Goal: Task Accomplishment & Management: Complete application form

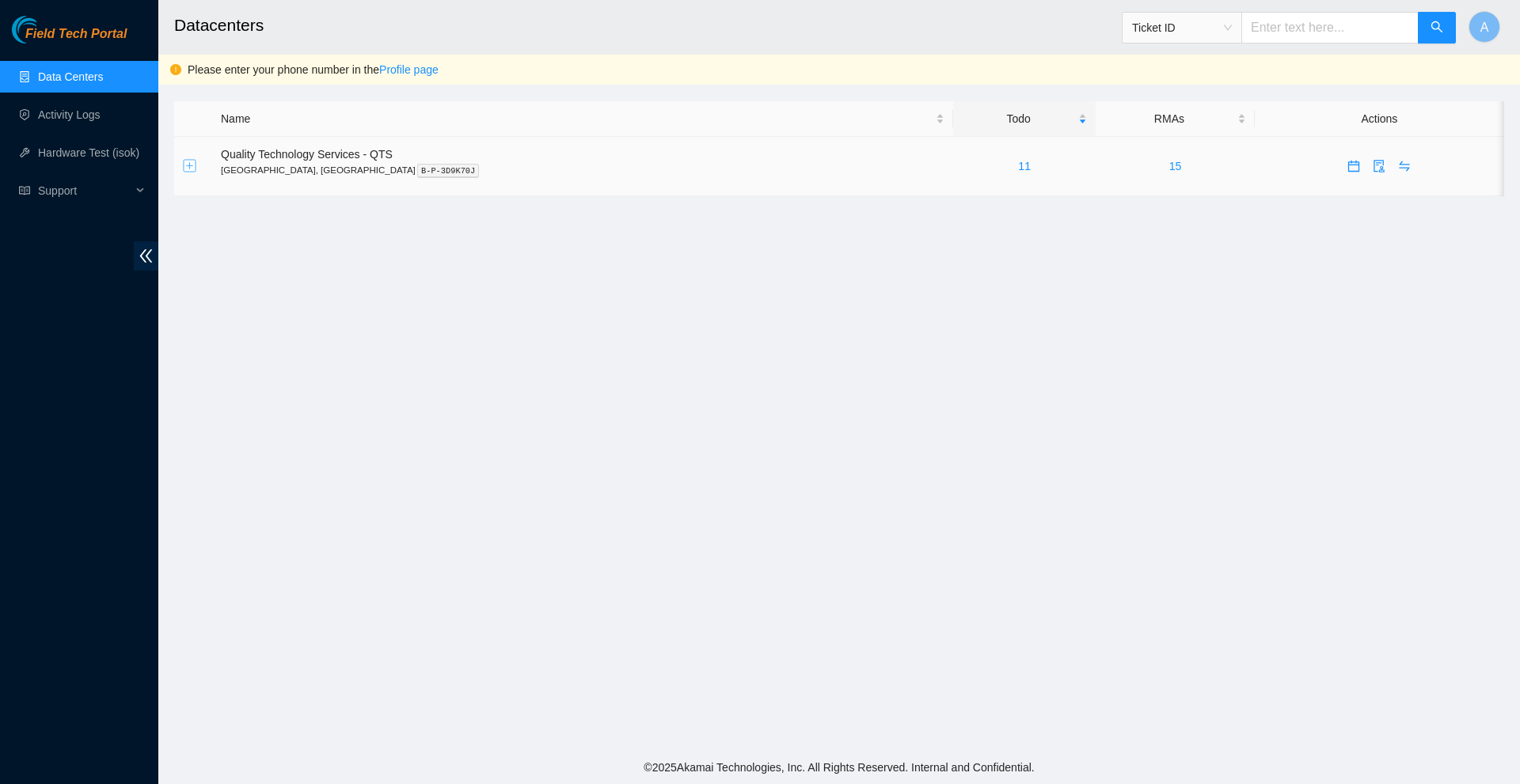
click at [190, 162] on button "Expand row" at bounding box center [190, 166] width 13 height 13
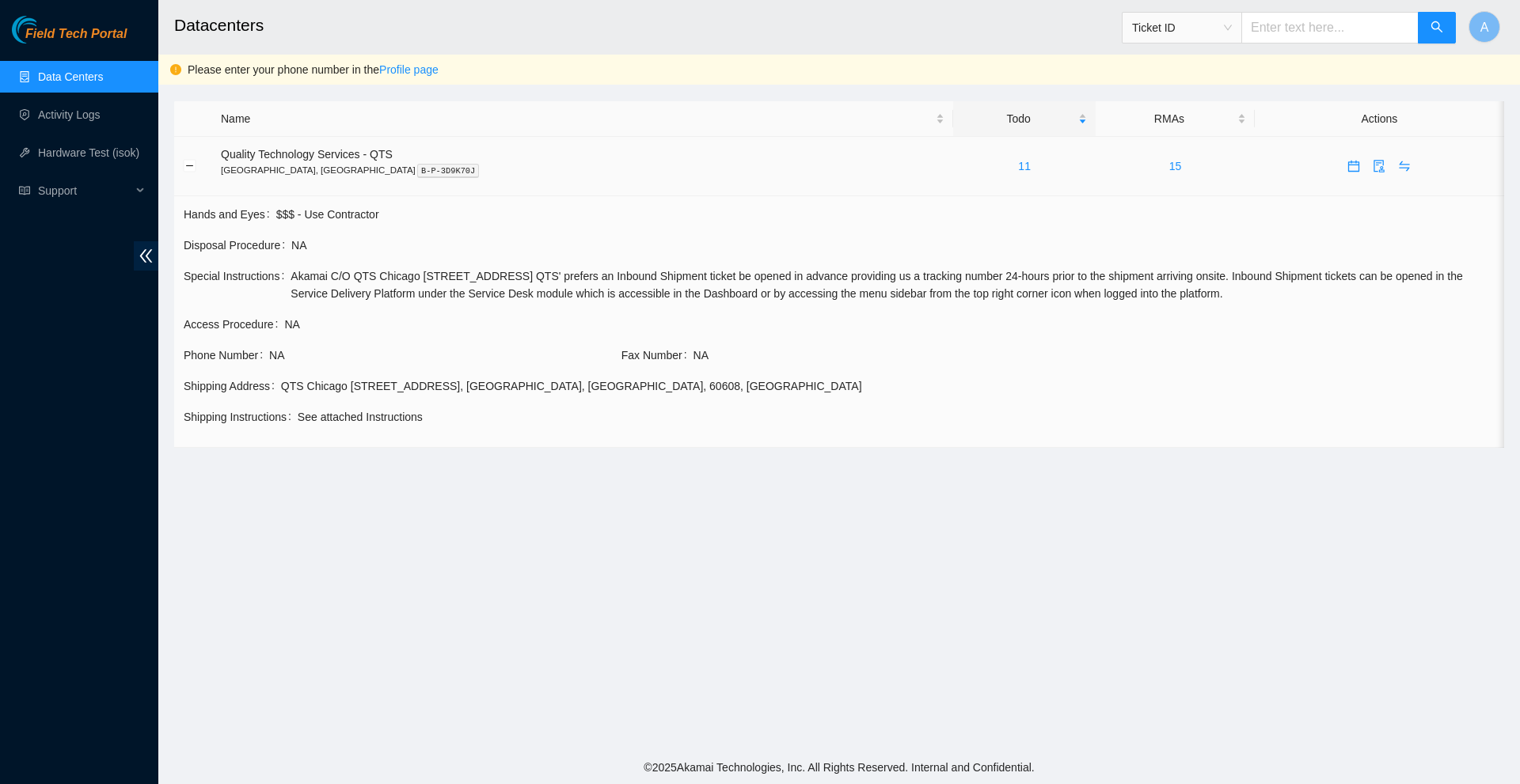
click at [962, 168] on div "11" at bounding box center [1024, 166] width 125 height 18
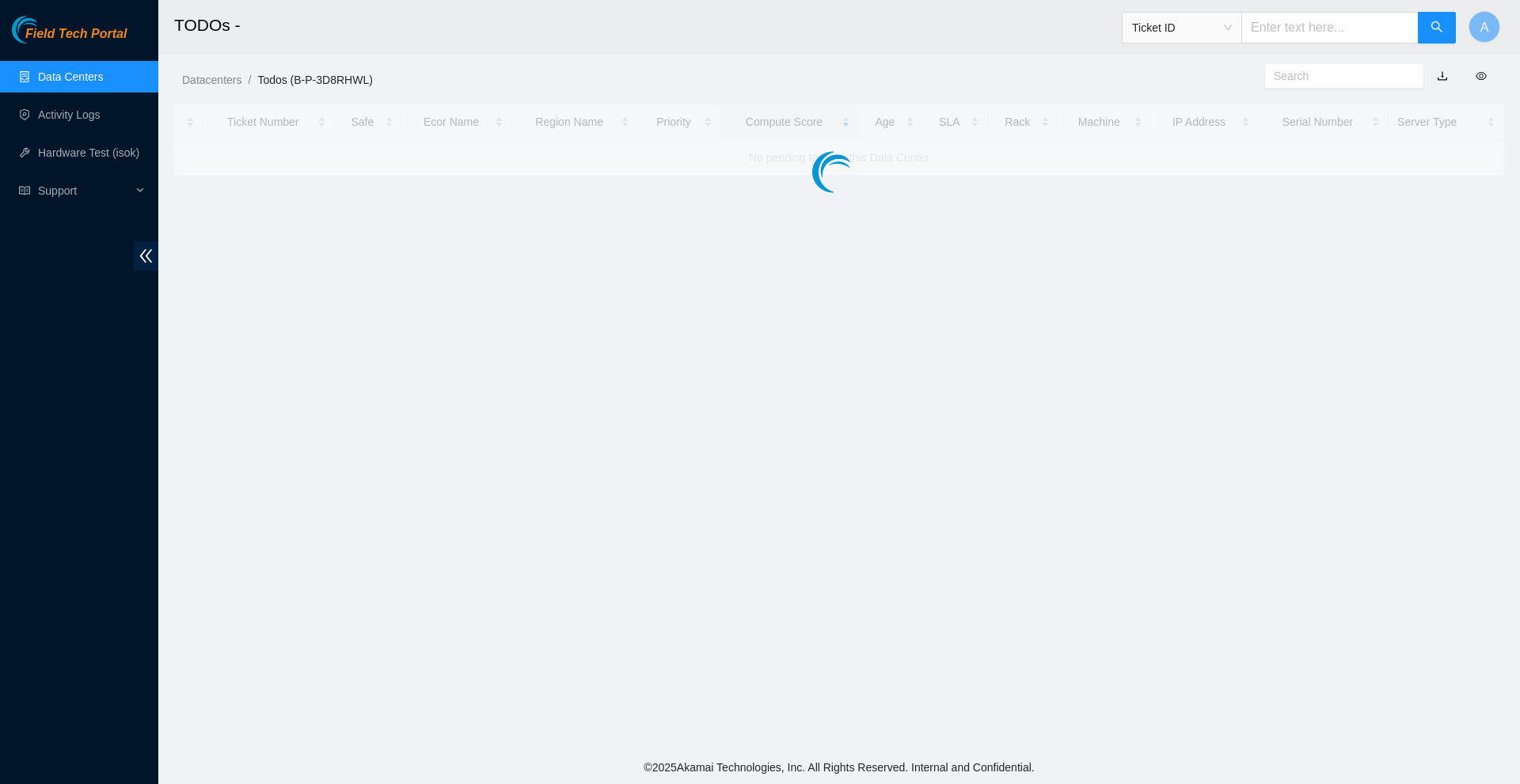
click at [1067, 131] on div "Machine" at bounding box center [1105, 122] width 75 height 18
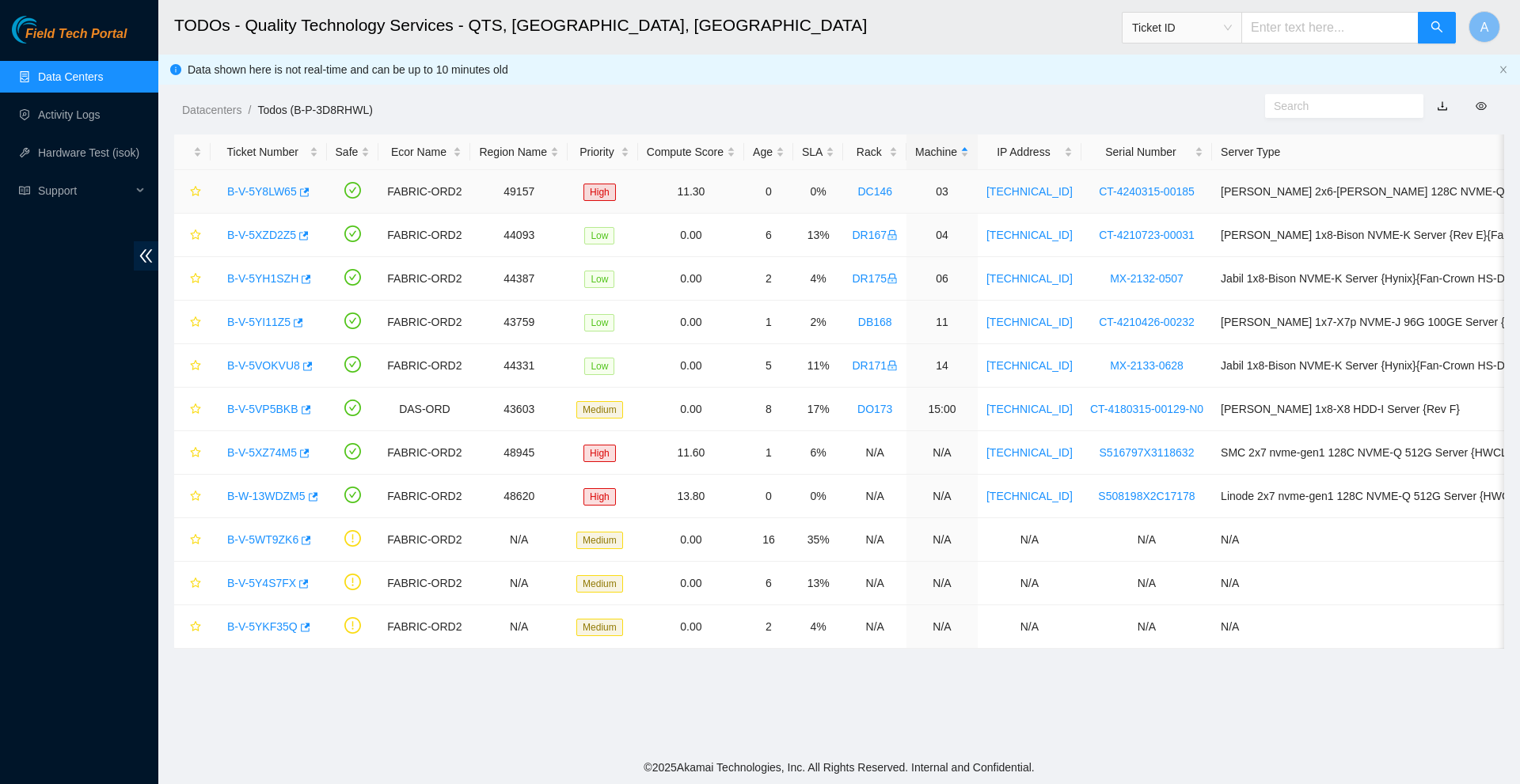
click at [278, 192] on link "B-V-5Y8LW65" at bounding box center [261, 192] width 70 height 13
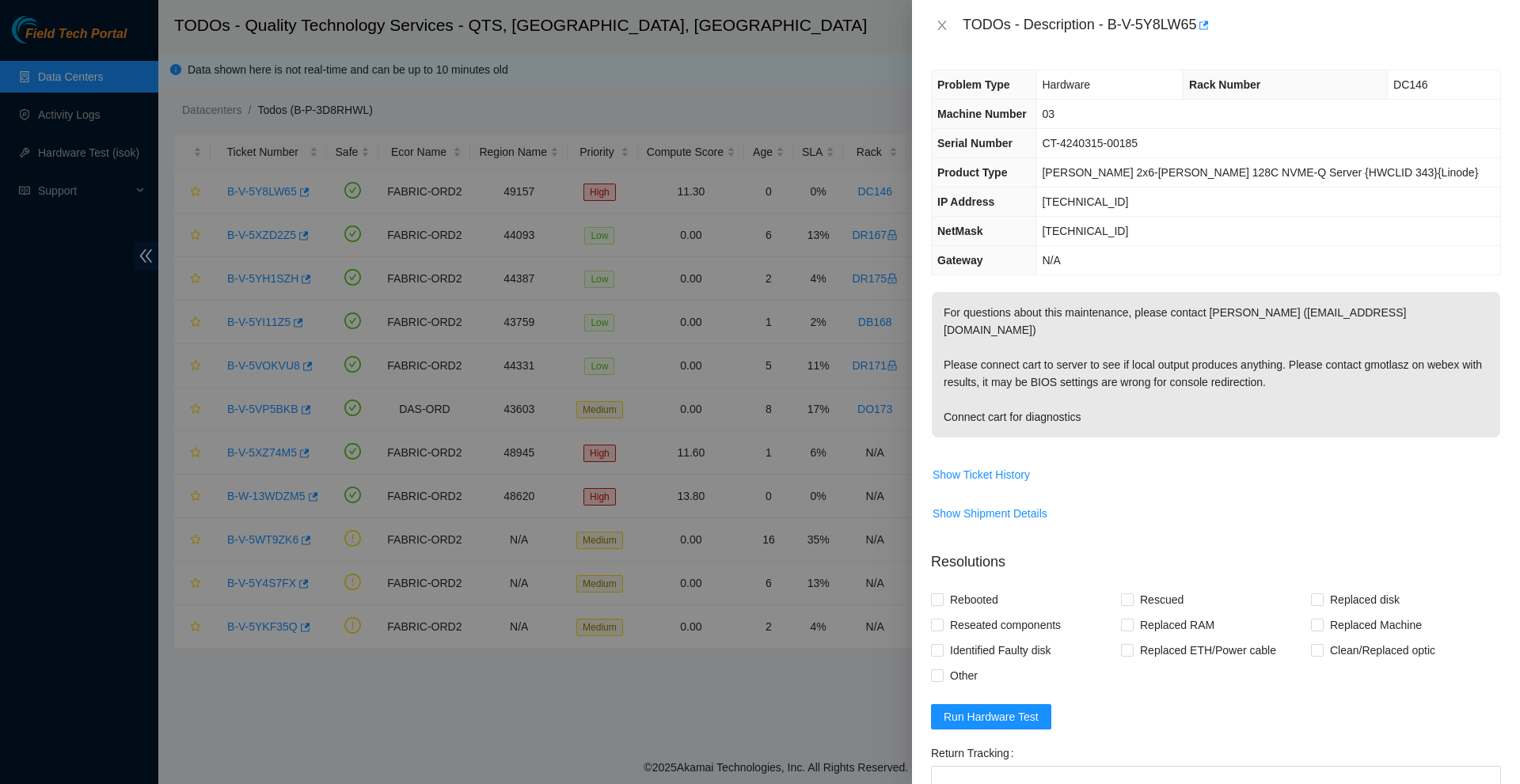
click at [947, 15] on div "TODOs - Description - B-V-5Y8LW65" at bounding box center [1216, 26] width 570 height 26
click at [944, 20] on icon "close" at bounding box center [942, 26] width 13 height 13
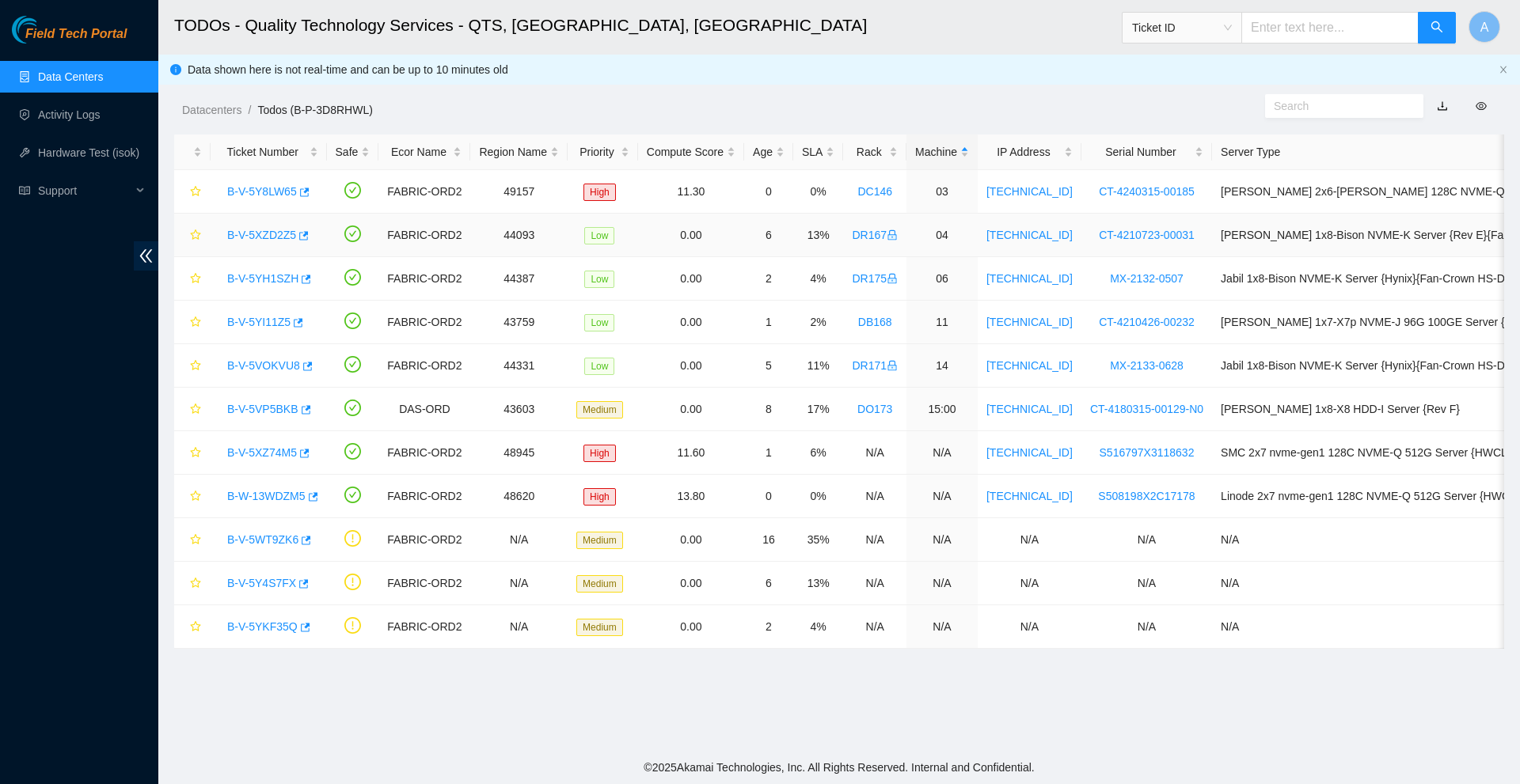
click at [291, 236] on link "B-V-5XZD2Z5" at bounding box center [261, 235] width 69 height 13
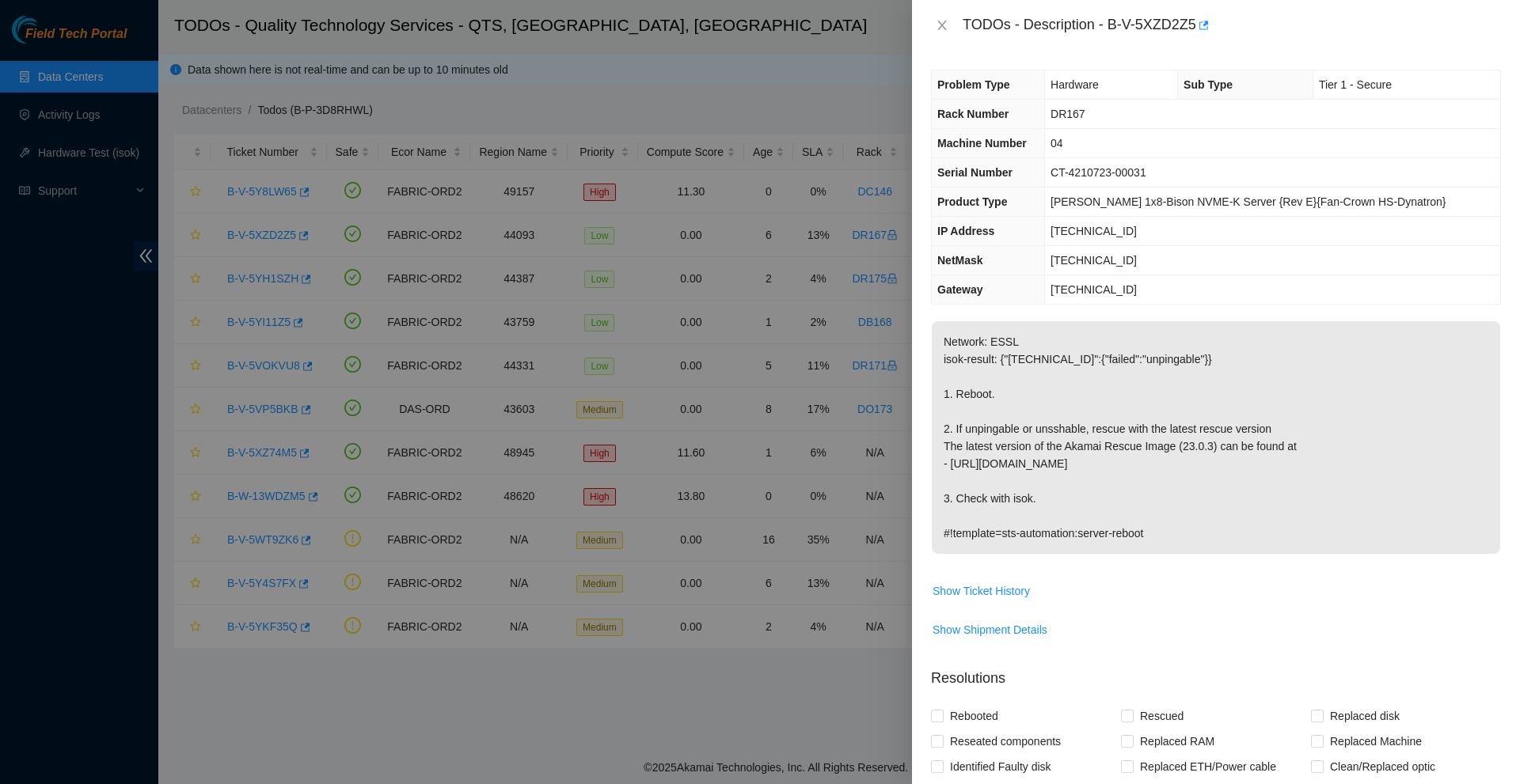
click at [938, 17] on div "TODOs - Description - B-V-5XZD2Z5" at bounding box center [1216, 26] width 570 height 26
drag, startPoint x: 947, startPoint y: 30, endPoint x: 932, endPoint y: 30, distance: 15.0
click at [947, 30] on icon "close" at bounding box center [942, 26] width 13 height 13
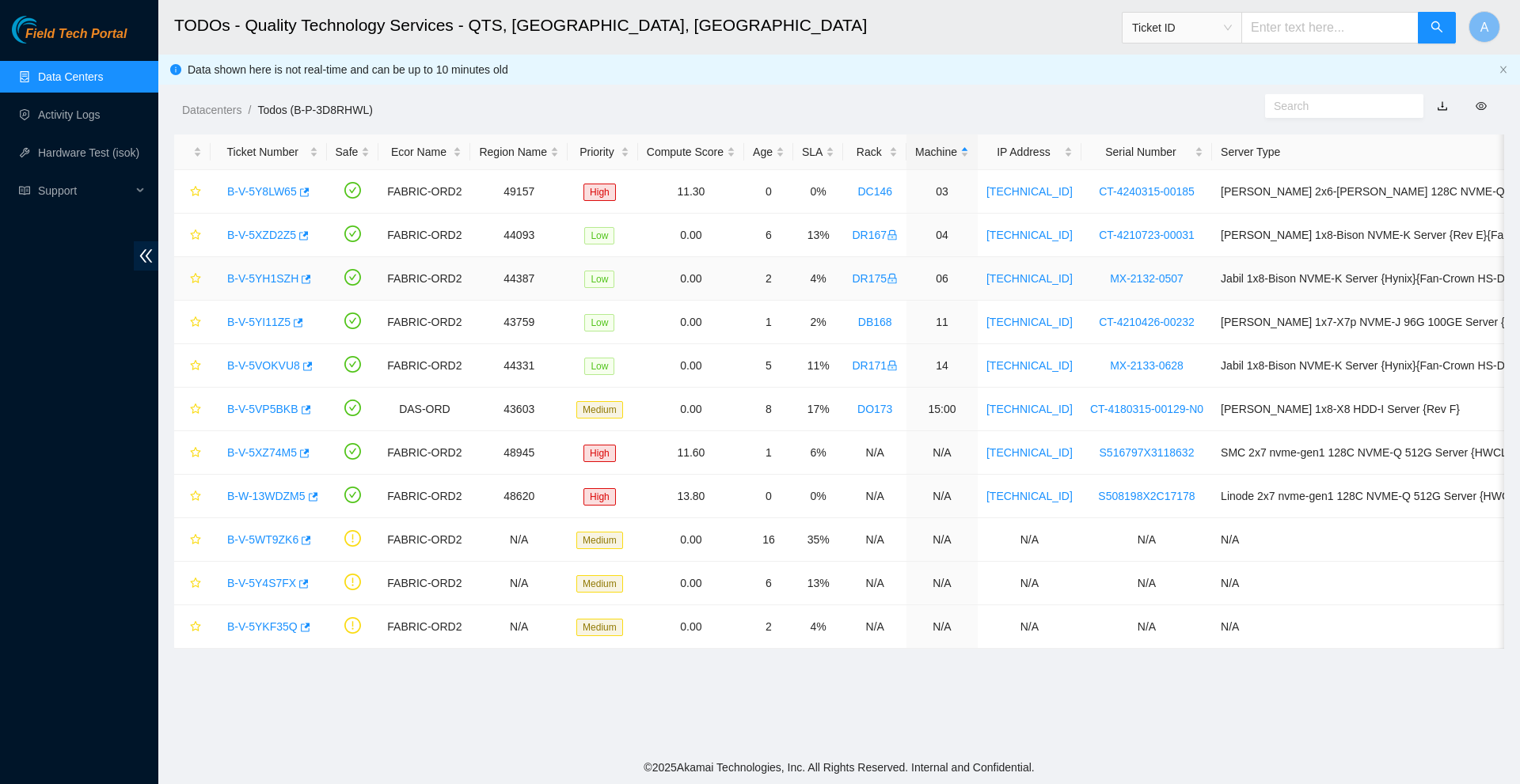
click at [256, 281] on link "B-V-5YH1SZH" at bounding box center [262, 278] width 71 height 13
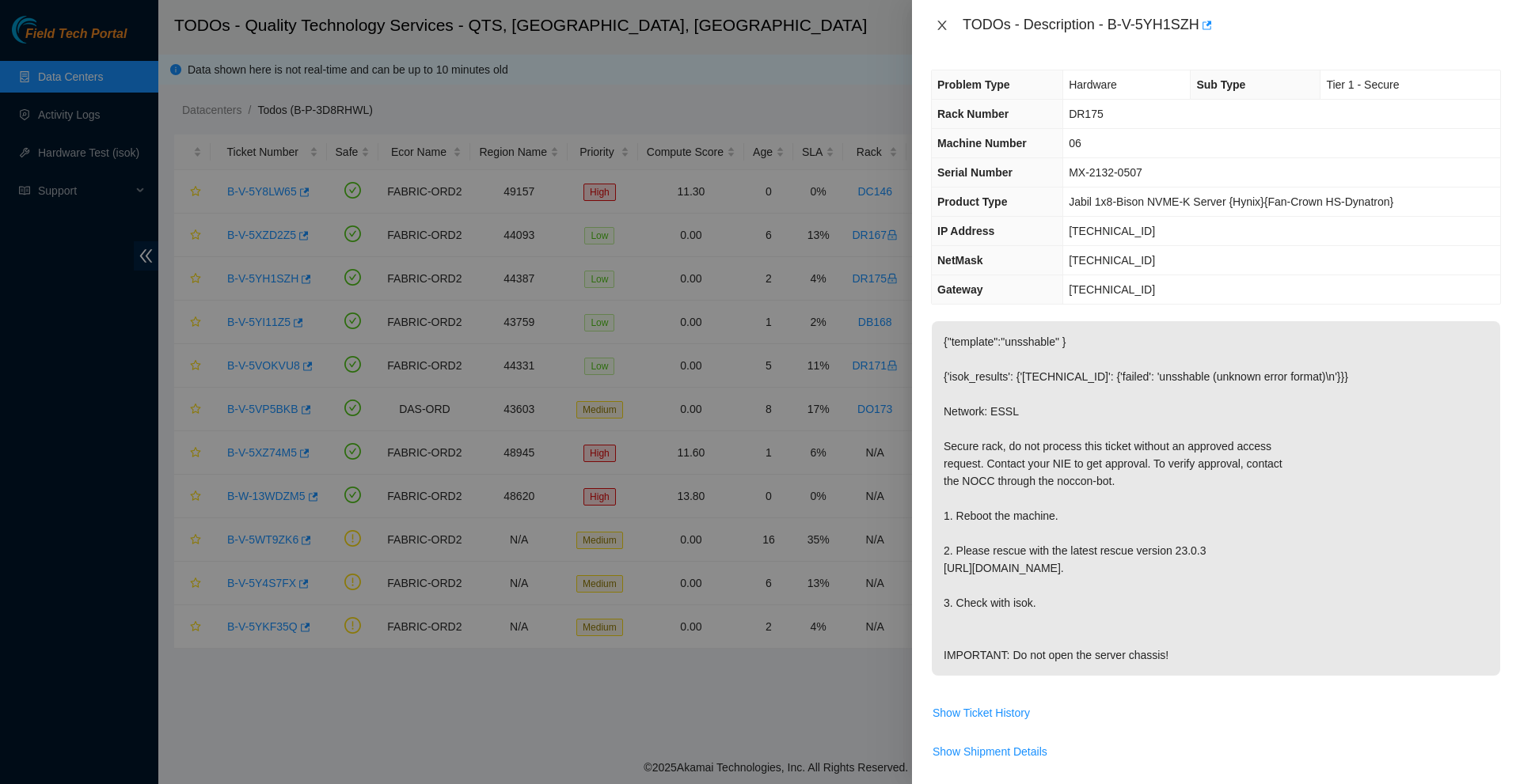
click at [943, 27] on icon "close" at bounding box center [941, 26] width 9 height 10
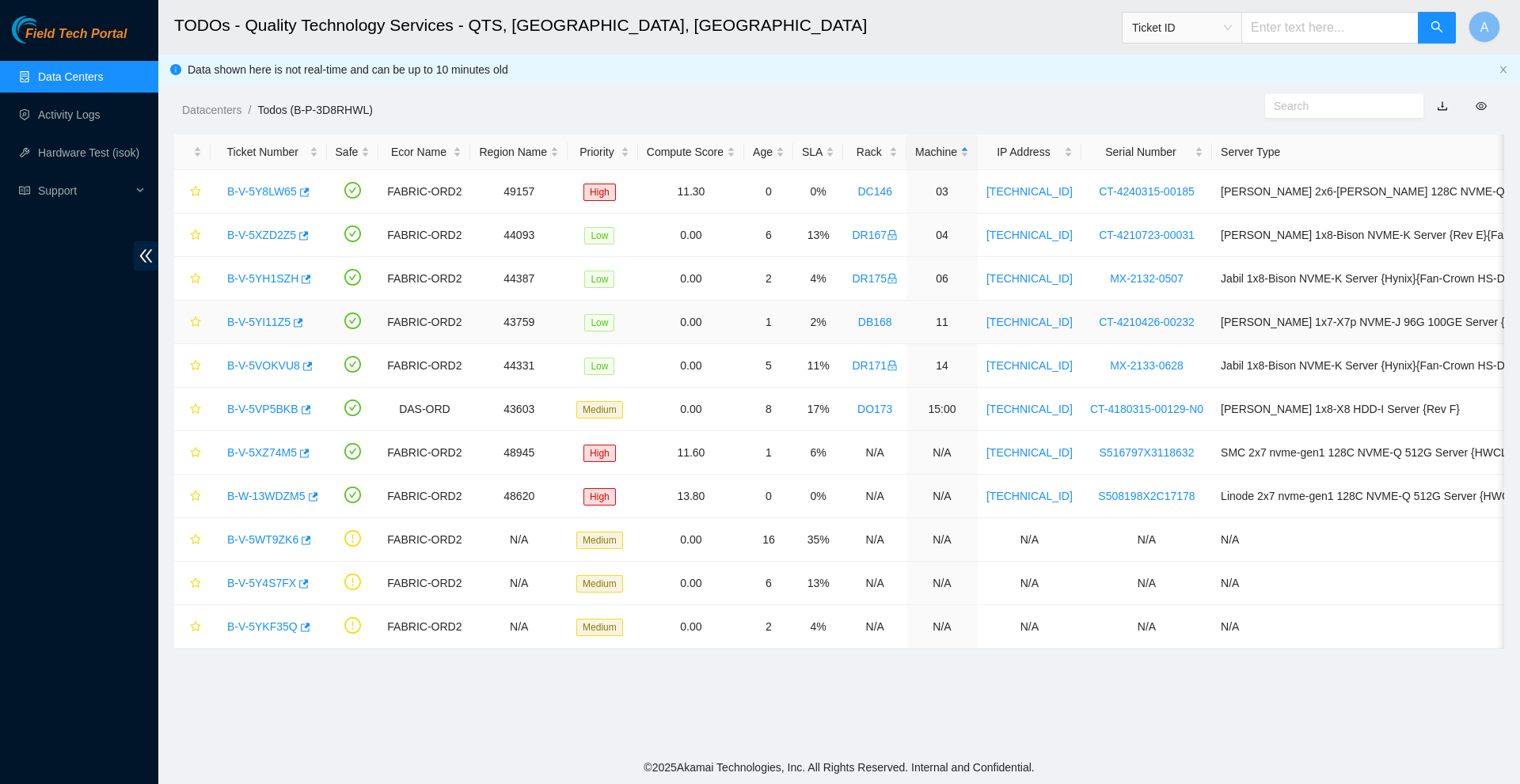
click at [262, 323] on link "B-V-5YI11Z5" at bounding box center [258, 322] width 63 height 13
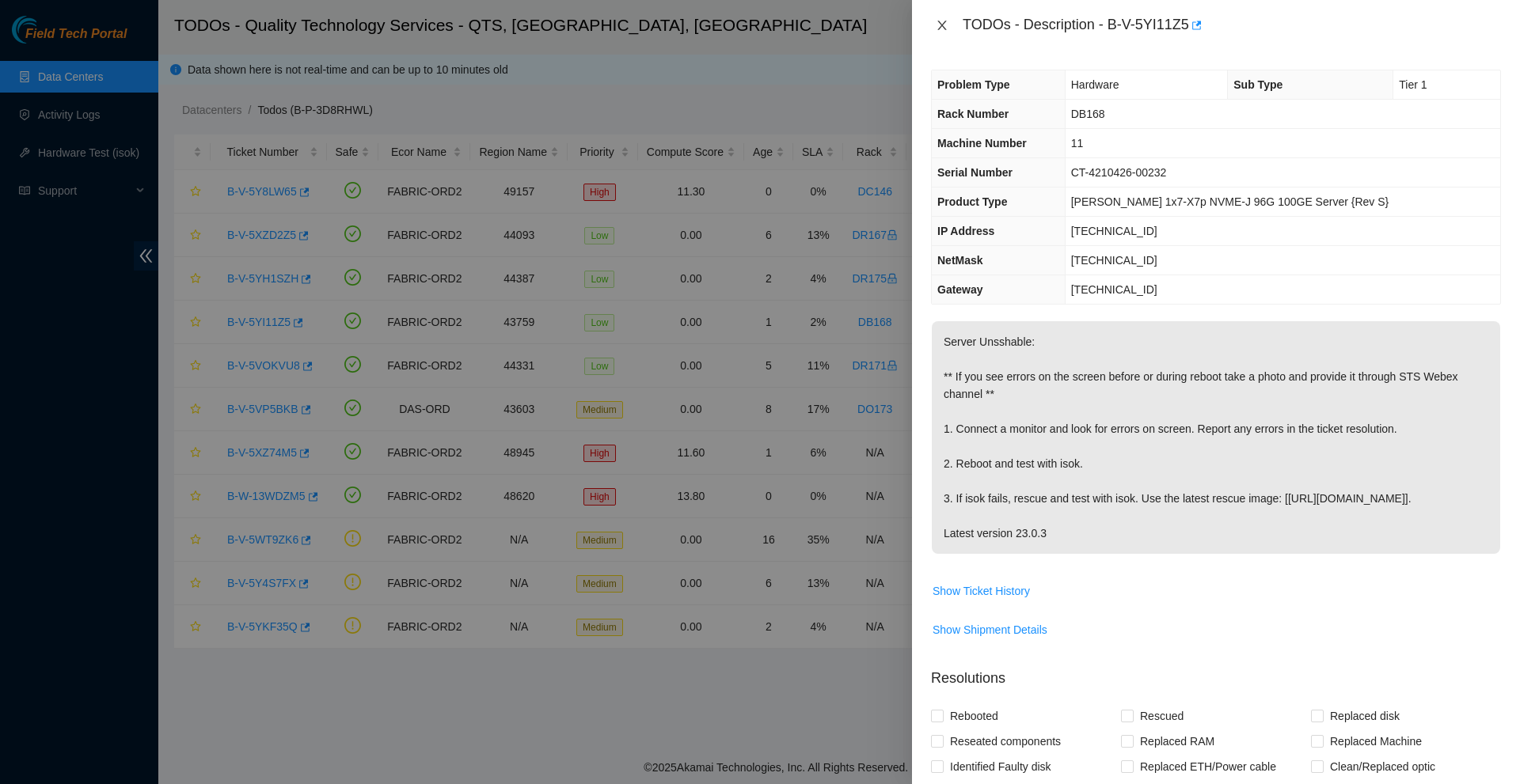
click at [945, 22] on icon "close" at bounding box center [941, 26] width 9 height 10
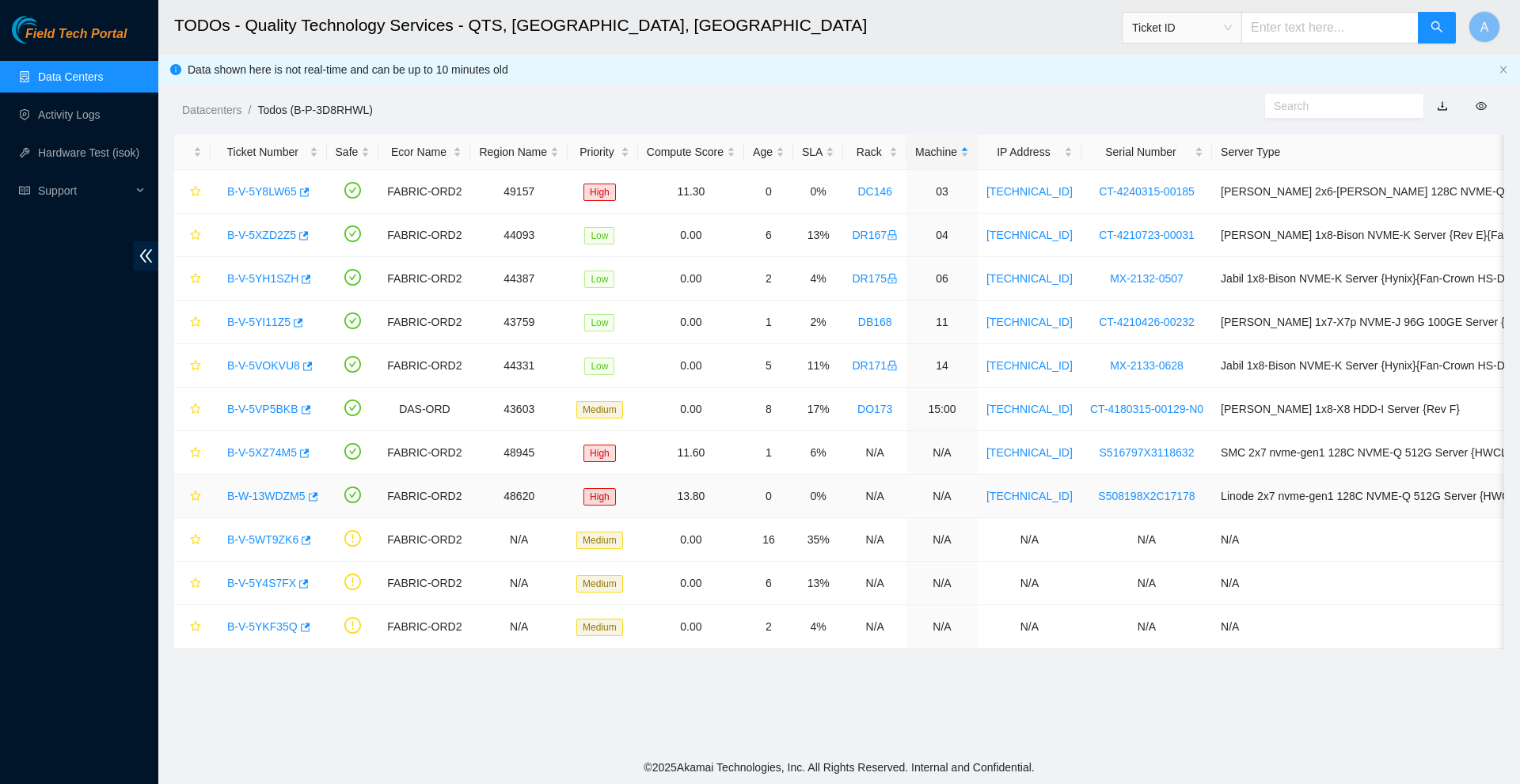
click at [270, 491] on link "B-W-13WDZM5" at bounding box center [266, 496] width 79 height 13
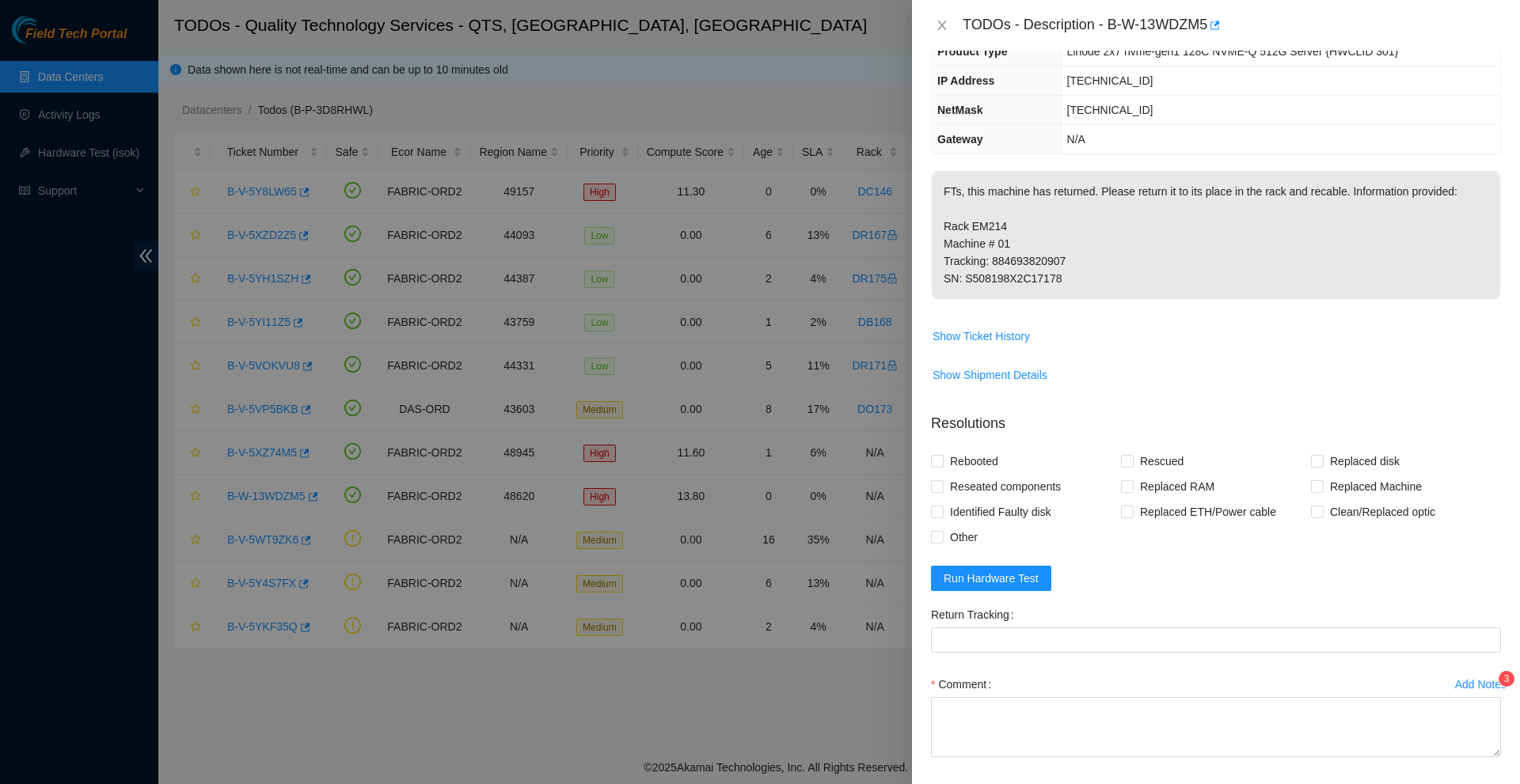
scroll to position [186, 0]
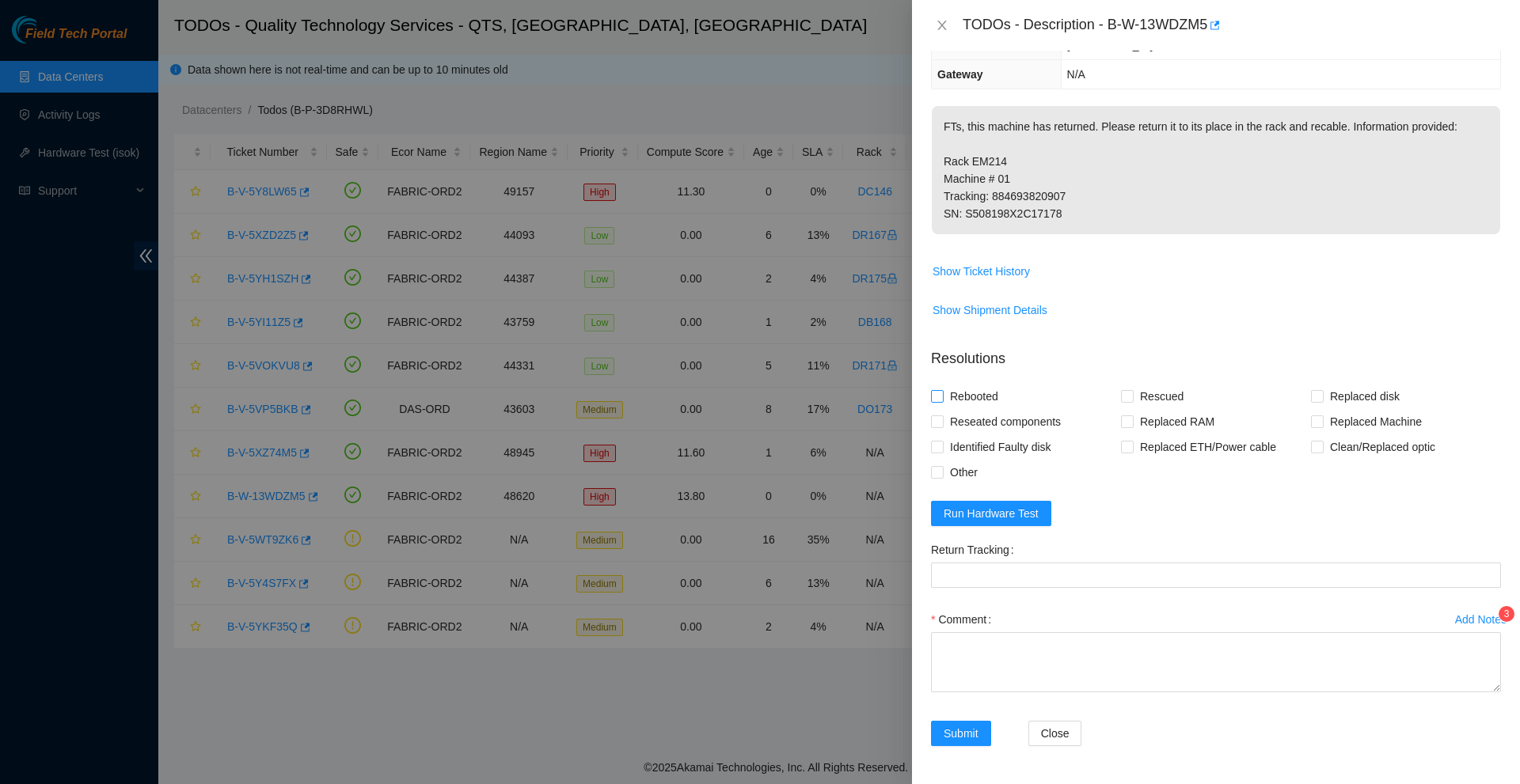
click at [937, 401] on input "Rebooted" at bounding box center [937, 396] width 11 height 11
checkbox input "true"
click at [1311, 422] on input "Replaced Machine" at bounding box center [1316, 421] width 11 height 11
checkbox input "true"
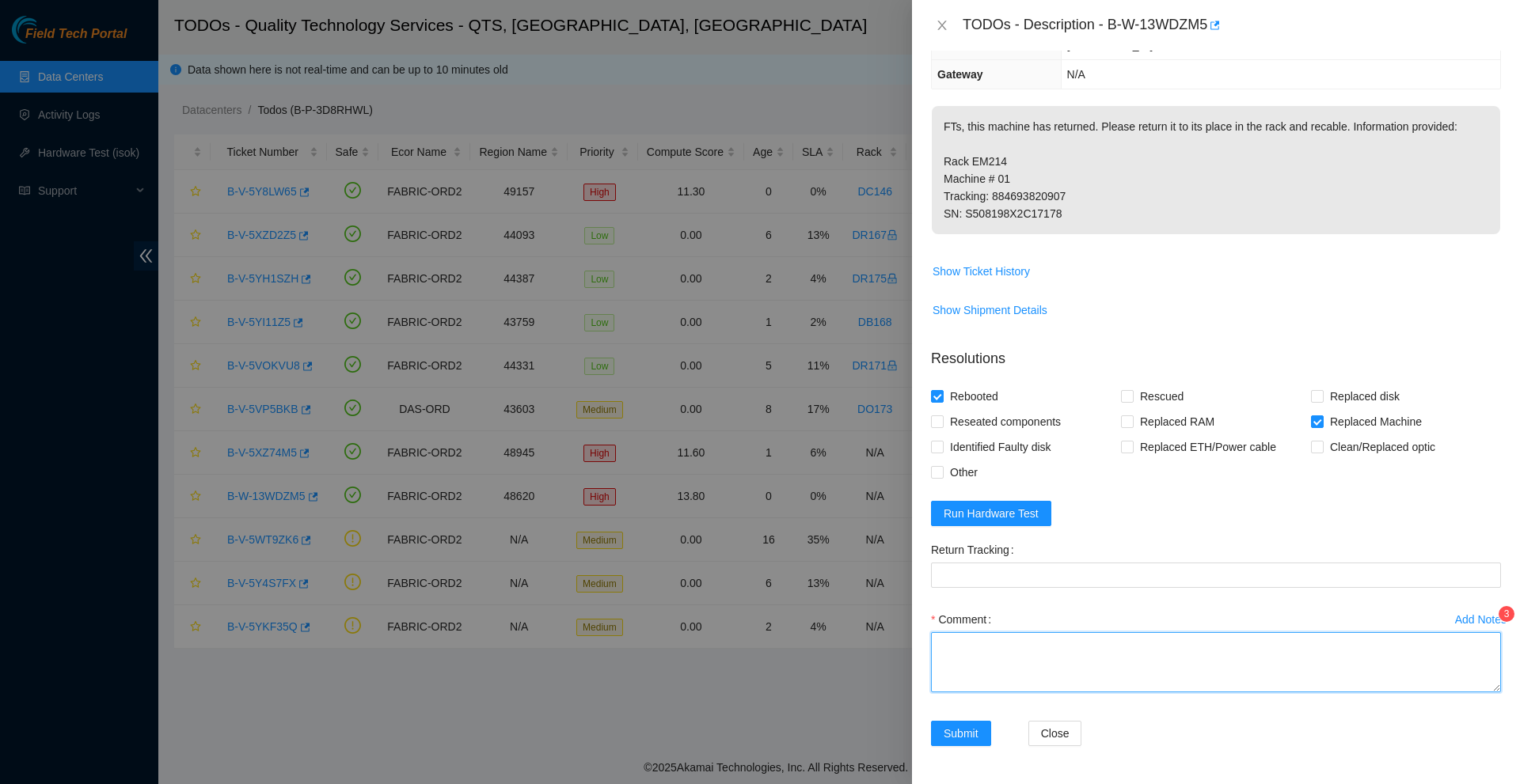
click at [1007, 669] on textarea "Comment" at bounding box center [1216, 662] width 570 height 60
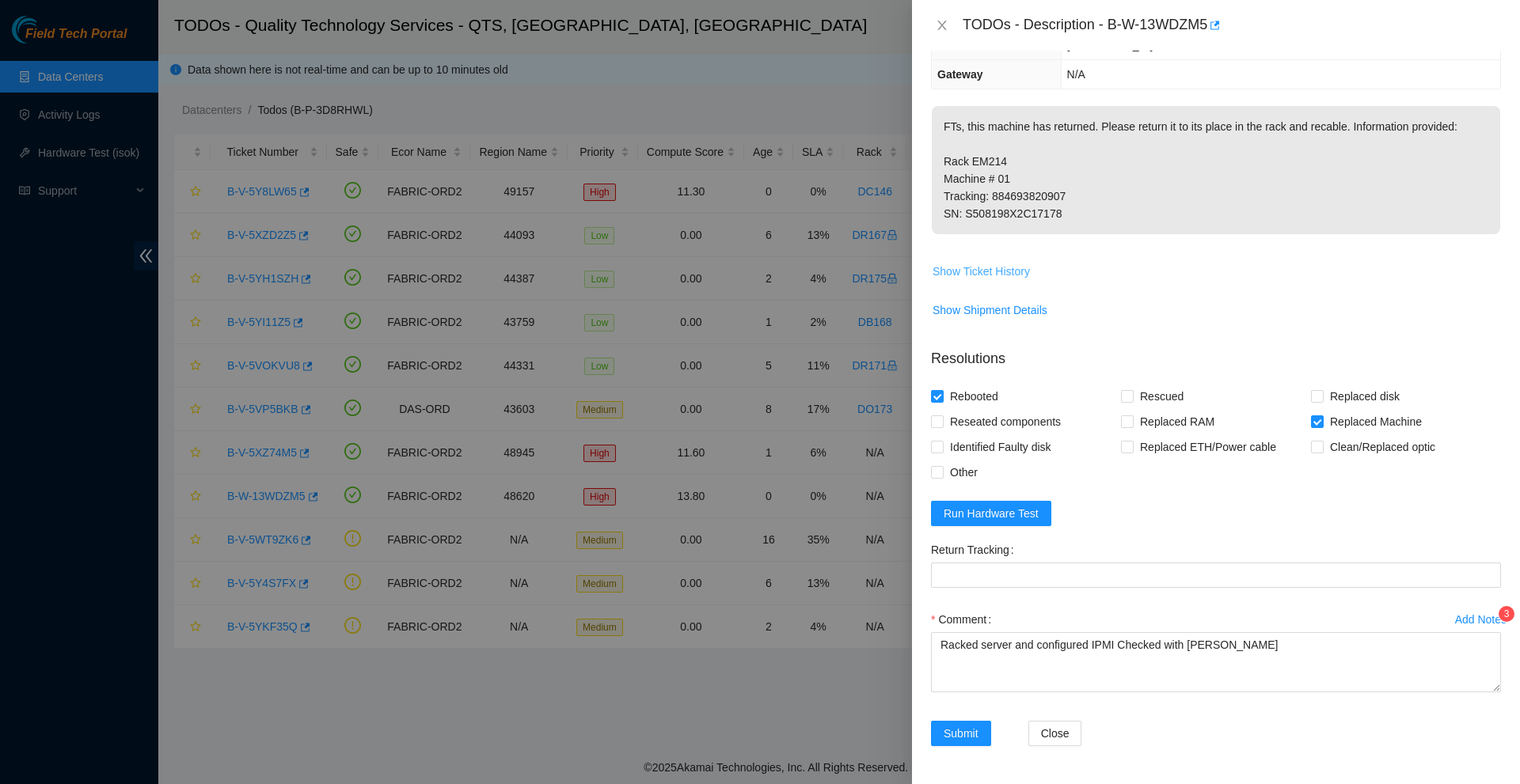
click at [985, 281] on button "Show Ticket History" at bounding box center [981, 272] width 99 height 26
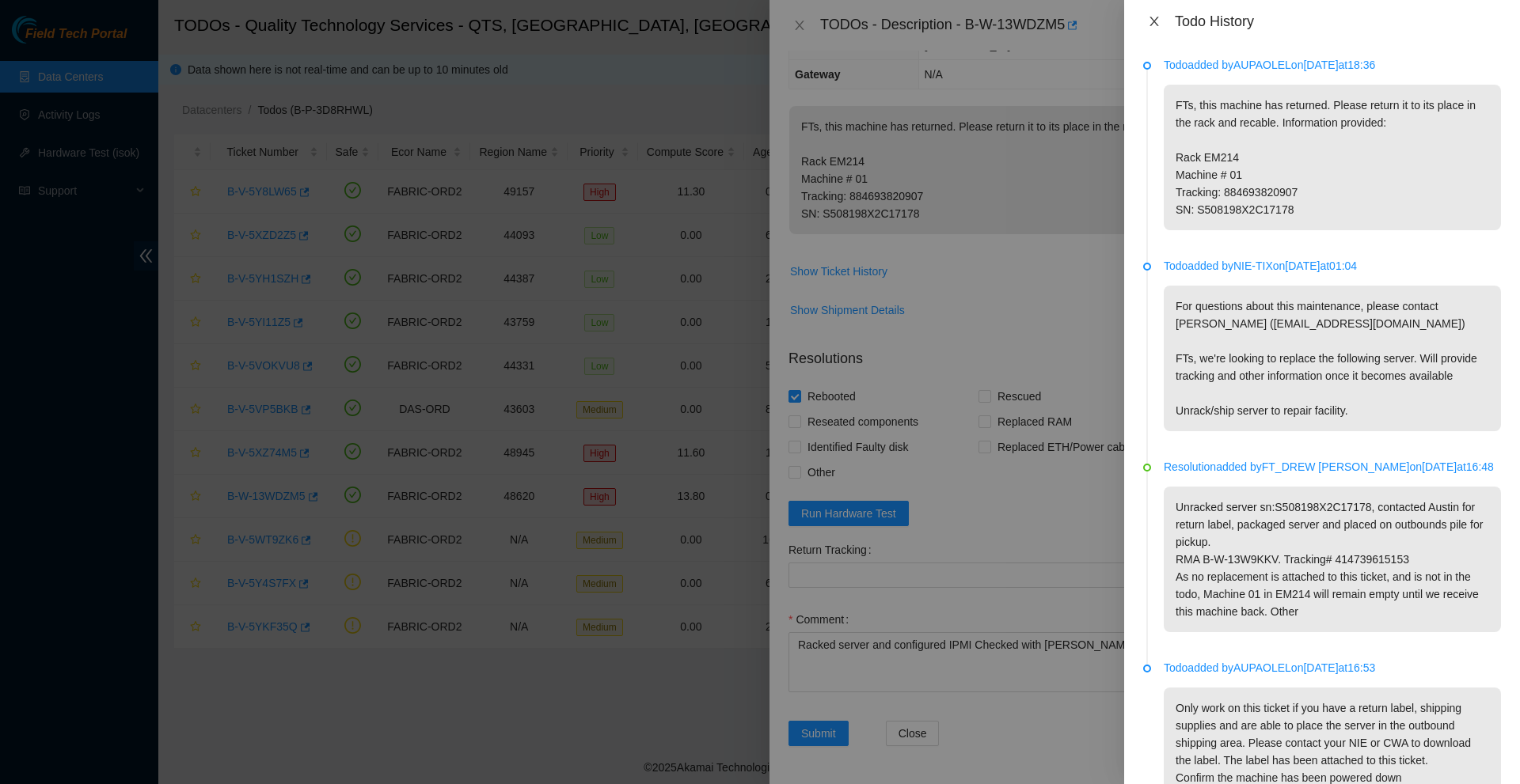
drag, startPoint x: 1156, startPoint y: 22, endPoint x: 1147, endPoint y: 65, distance: 43.9
click at [1157, 22] on icon "close" at bounding box center [1154, 22] width 13 height 13
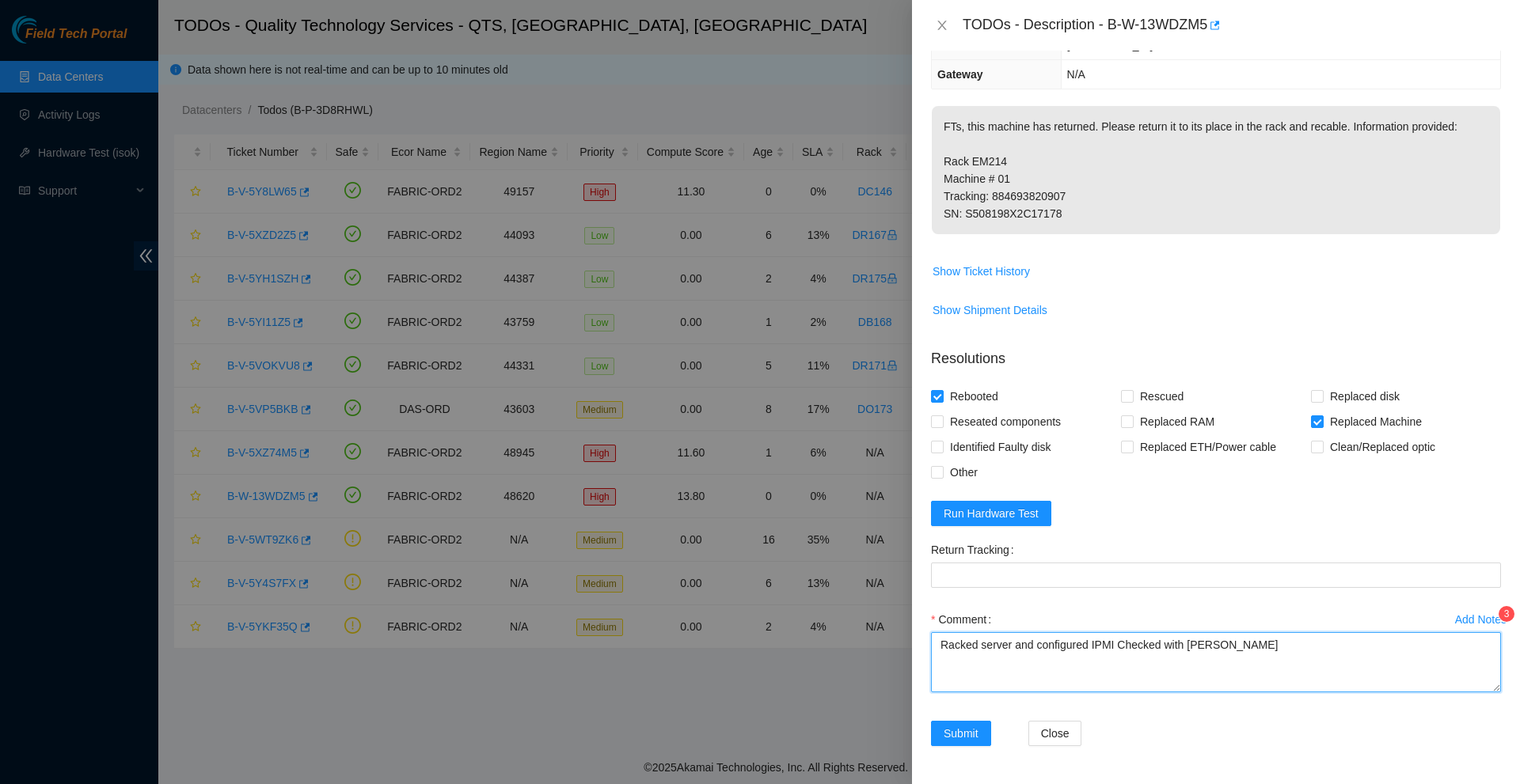
click at [1238, 655] on textarea "Racked server and configured IPMI Checked with [PERSON_NAME]" at bounding box center [1216, 662] width 570 height 60
drag, startPoint x: 1255, startPoint y: 648, endPoint x: 1272, endPoint y: 676, distance: 32.8
click at [1274, 678] on textarea "Racked server and configured IPMI Checked with [PERSON_NAME] who cifrmed he was…" at bounding box center [1216, 662] width 570 height 60
click at [1244, 643] on textarea "Racked server and configured IPMI Checked with [PERSON_NAME] who cifrmed he was…" at bounding box center [1216, 662] width 570 height 60
click at [1057, 661] on textarea "Racked server and configured IPMI Checked with [PERSON_NAME] who confirmed he w…" at bounding box center [1216, 662] width 570 height 60
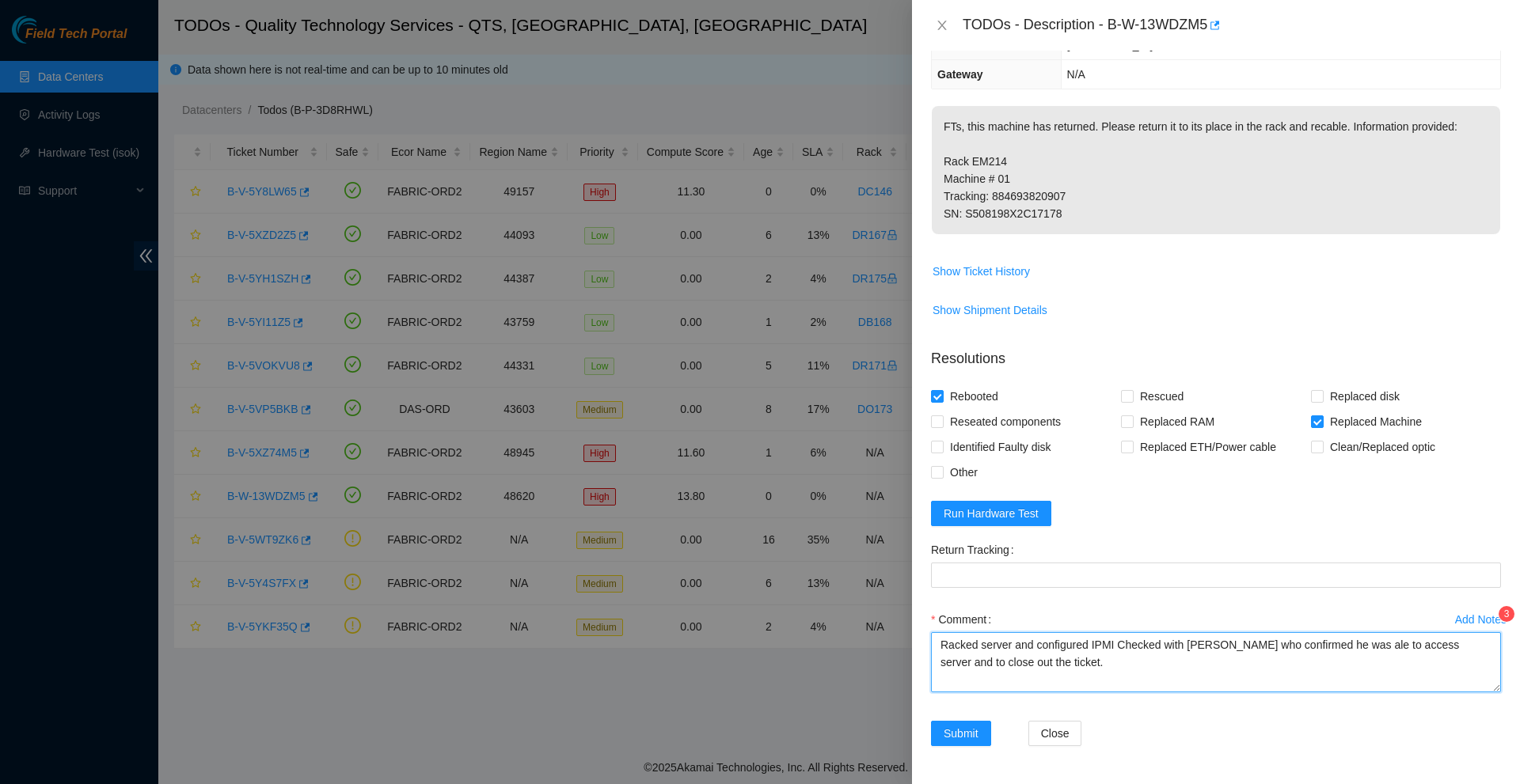
type textarea "Racked server and configured IPMI Checked with [PERSON_NAME] who confirmed he w…"
click at [961, 717] on div "Add Notes 3 Comment Racked server and configured IPMI Checked with [PERSON_NAME…" at bounding box center [1216, 664] width 582 height 114
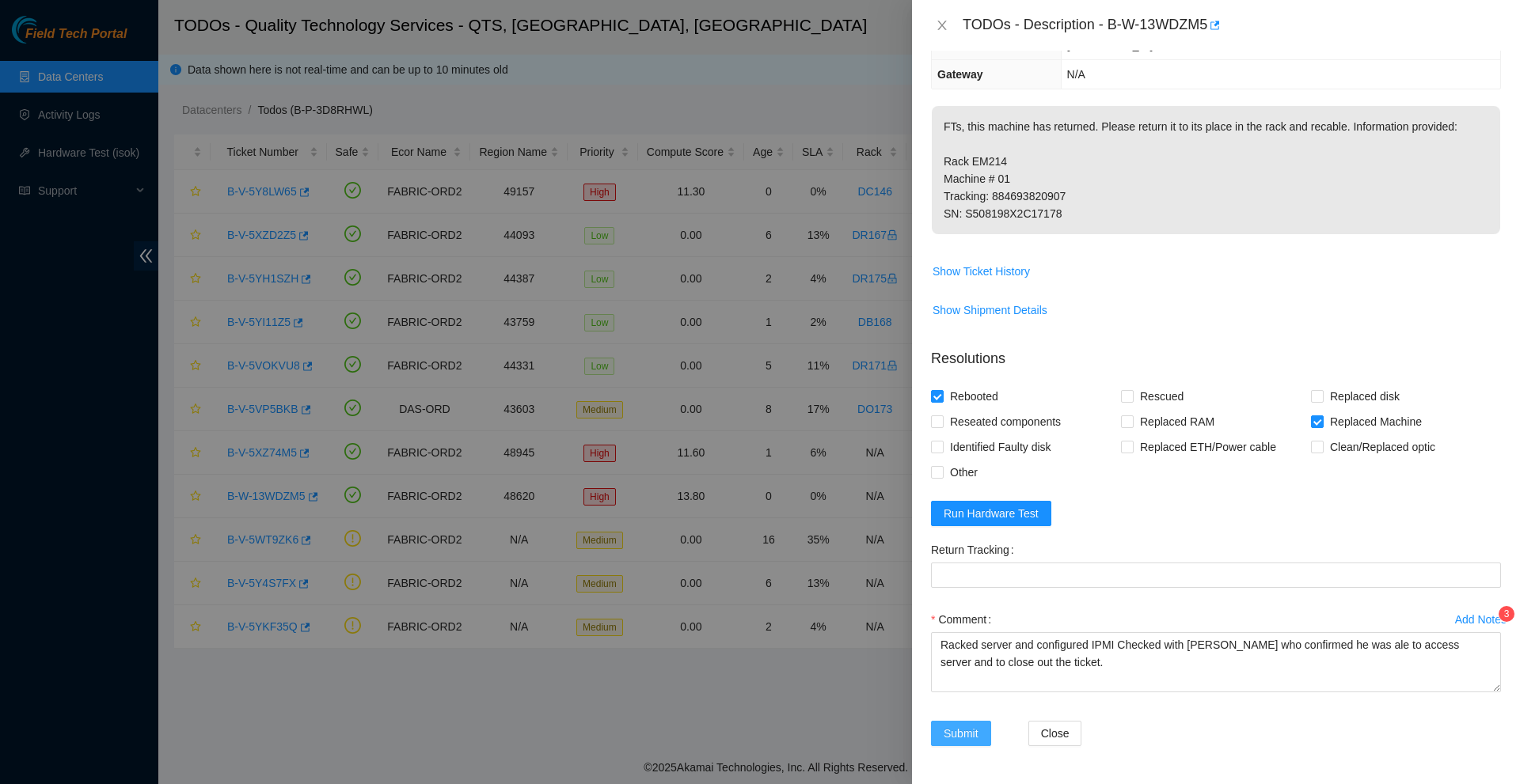
click at [959, 731] on span "Submit" at bounding box center [960, 733] width 34 height 18
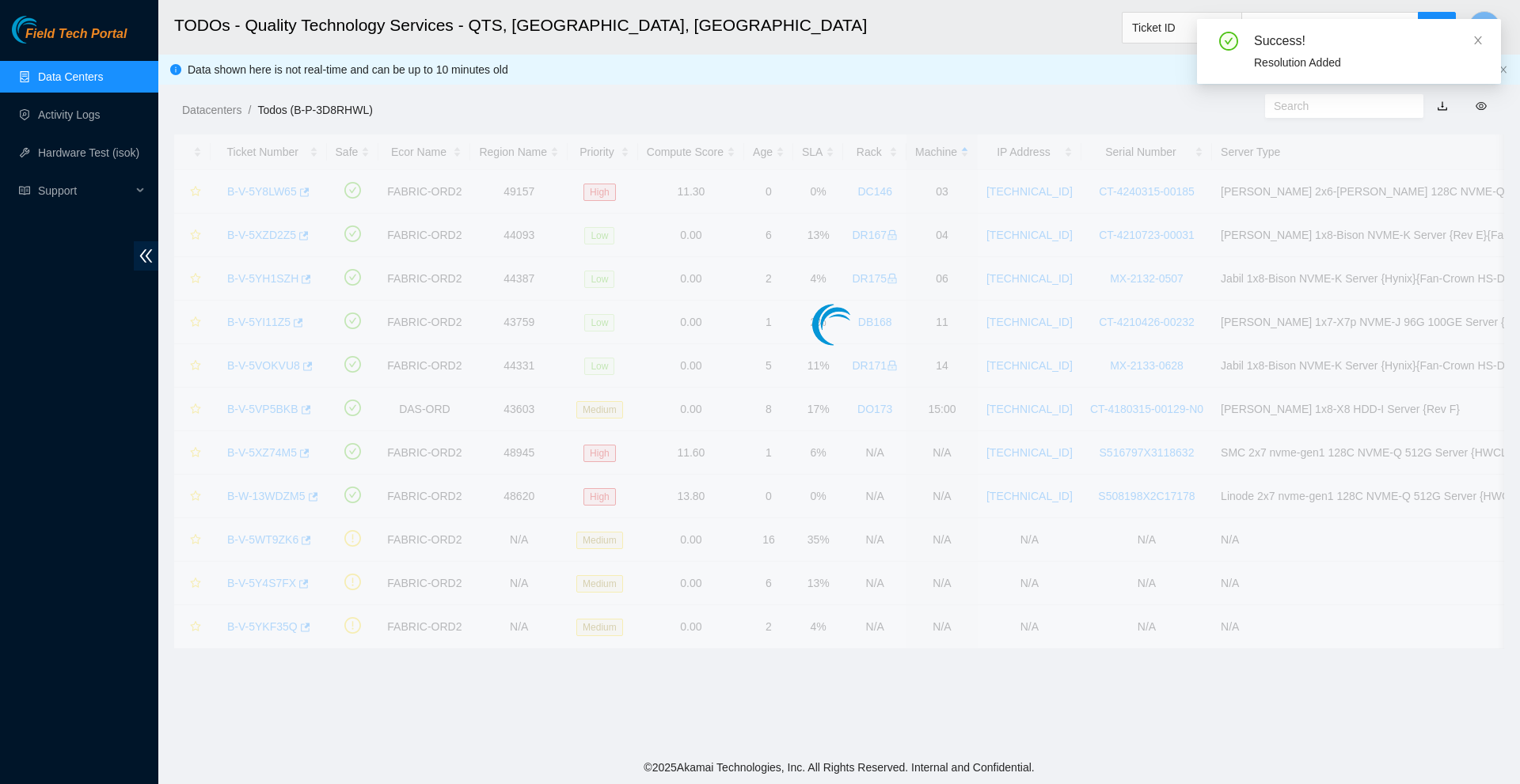
scroll to position [238, 0]
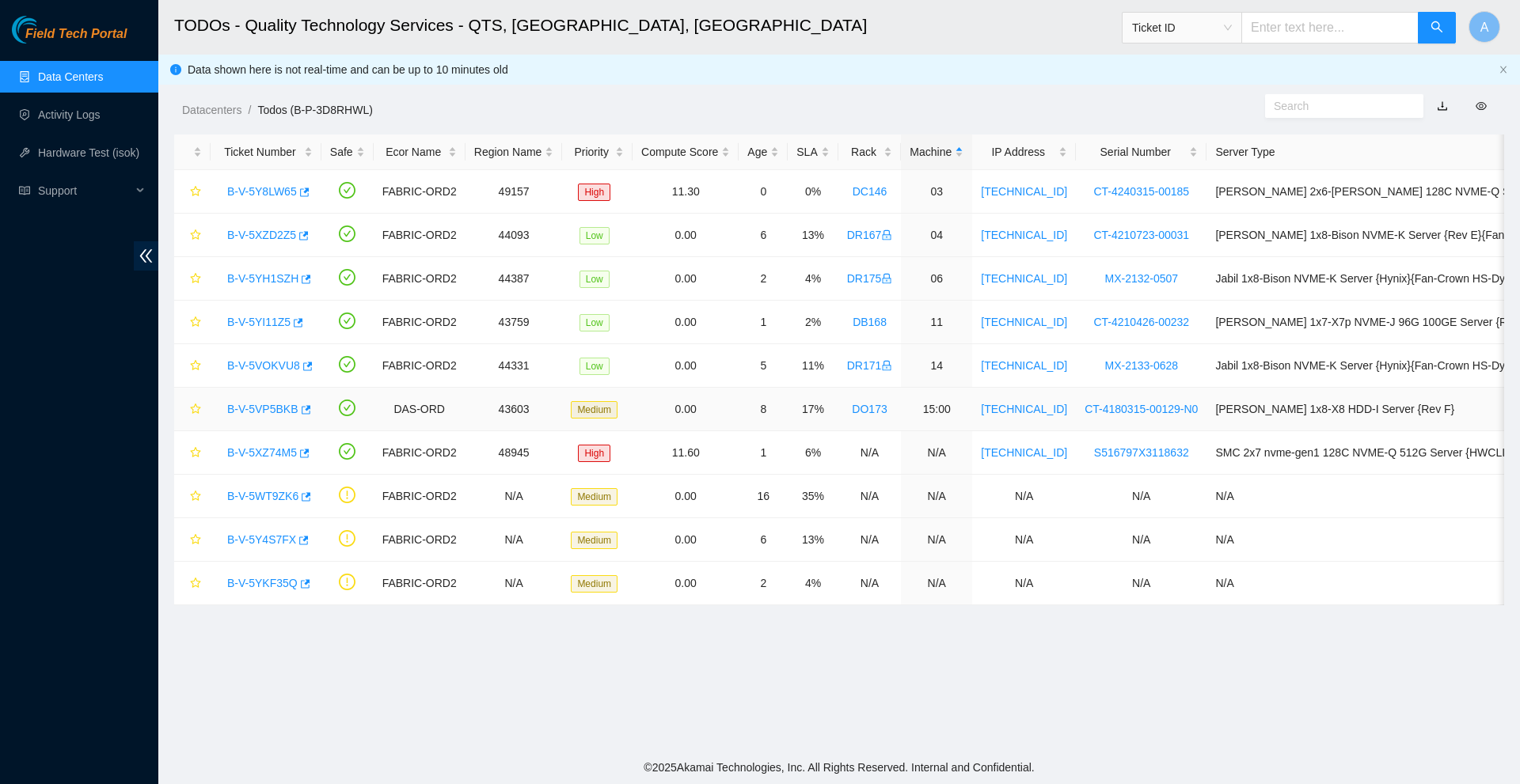
click at [273, 398] on div "B-V-5VP5BKB" at bounding box center [265, 409] width 93 height 26
click at [276, 364] on link "B-V-5VOKVU8" at bounding box center [263, 366] width 73 height 13
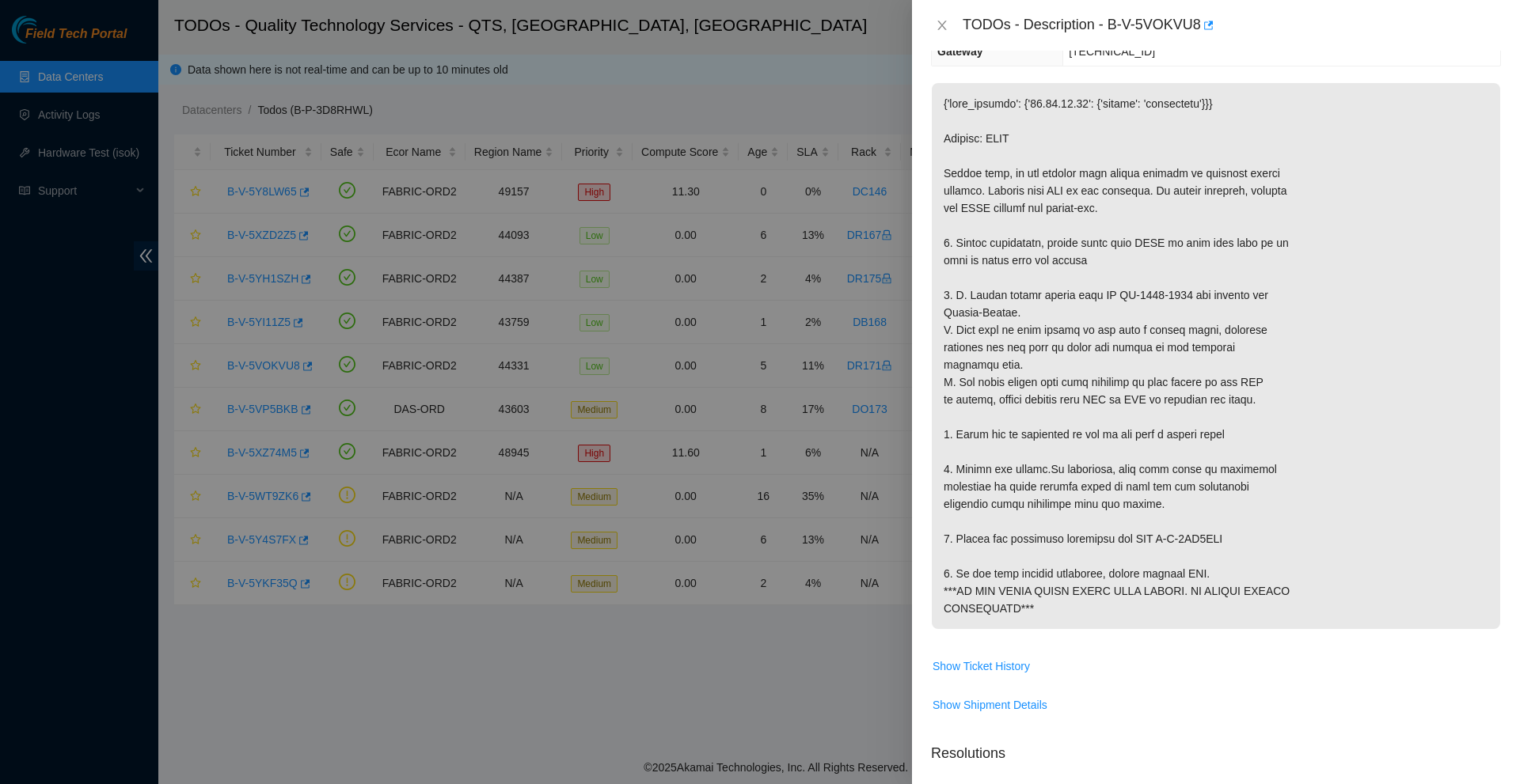
scroll to position [186, 0]
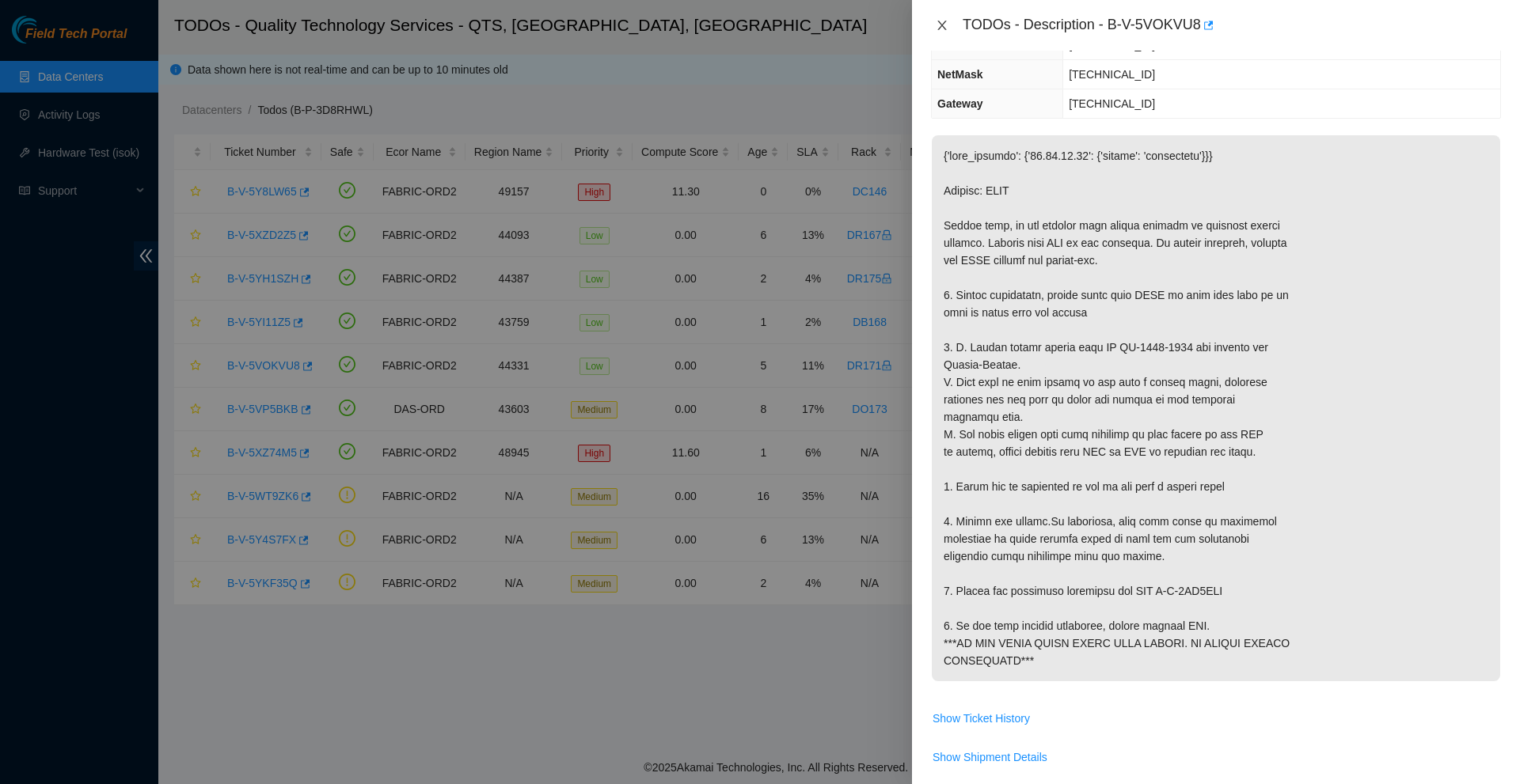
click at [942, 19] on icon "close" at bounding box center [942, 26] width 13 height 13
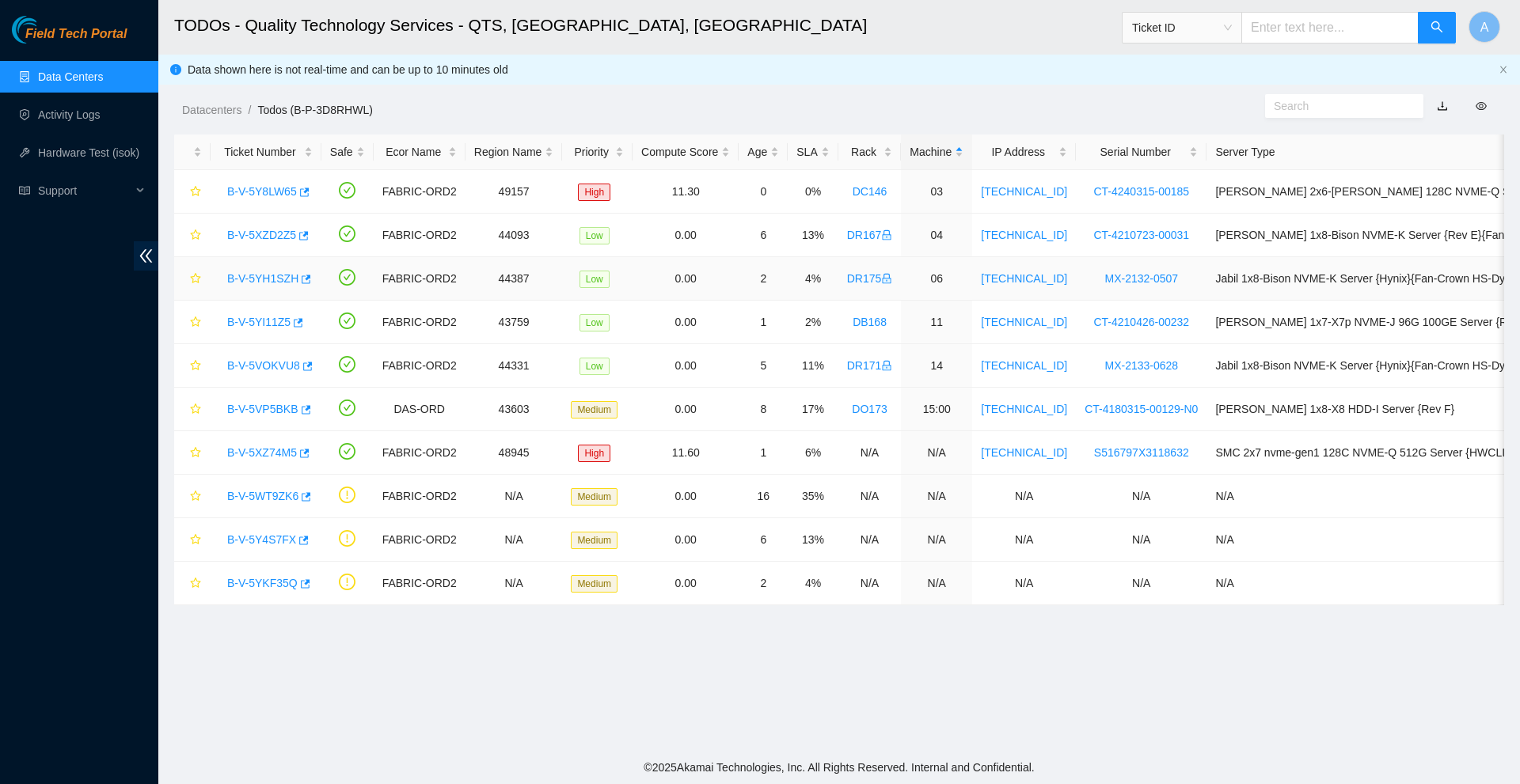
scroll to position [238, 0]
click at [278, 284] on link "B-V-5YH1SZH" at bounding box center [262, 278] width 71 height 13
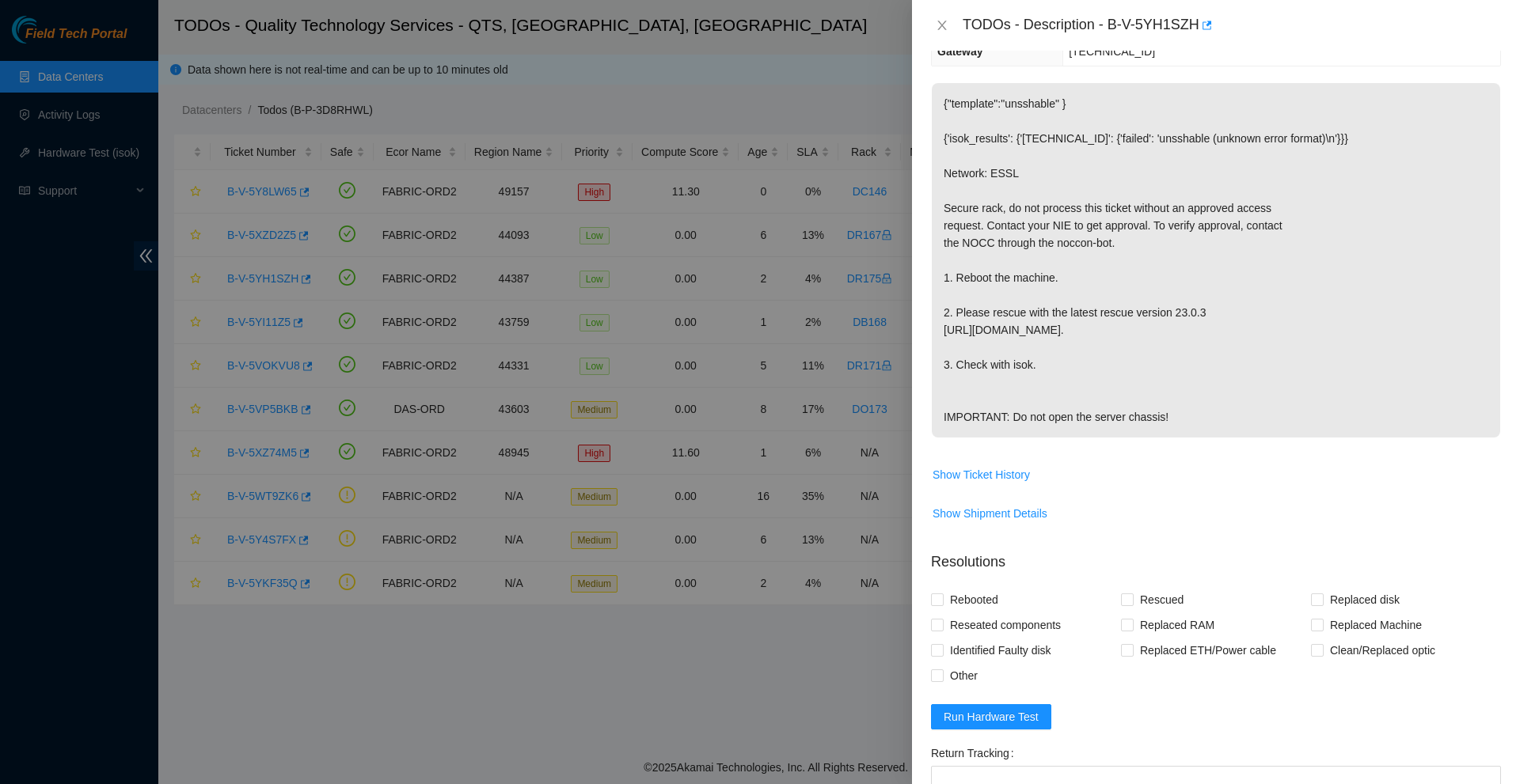
scroll to position [186, 0]
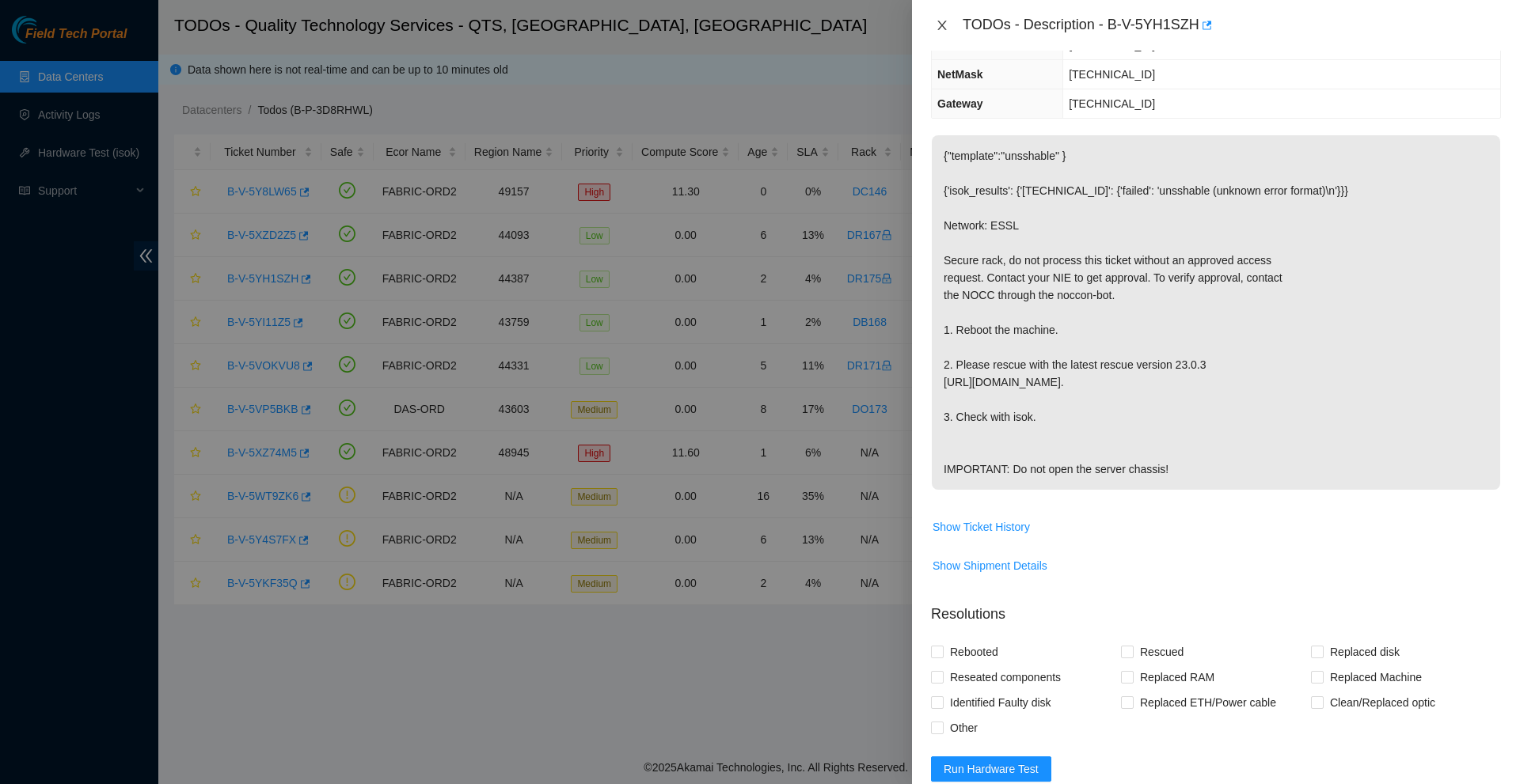
click at [941, 24] on icon "close" at bounding box center [941, 26] width 9 height 10
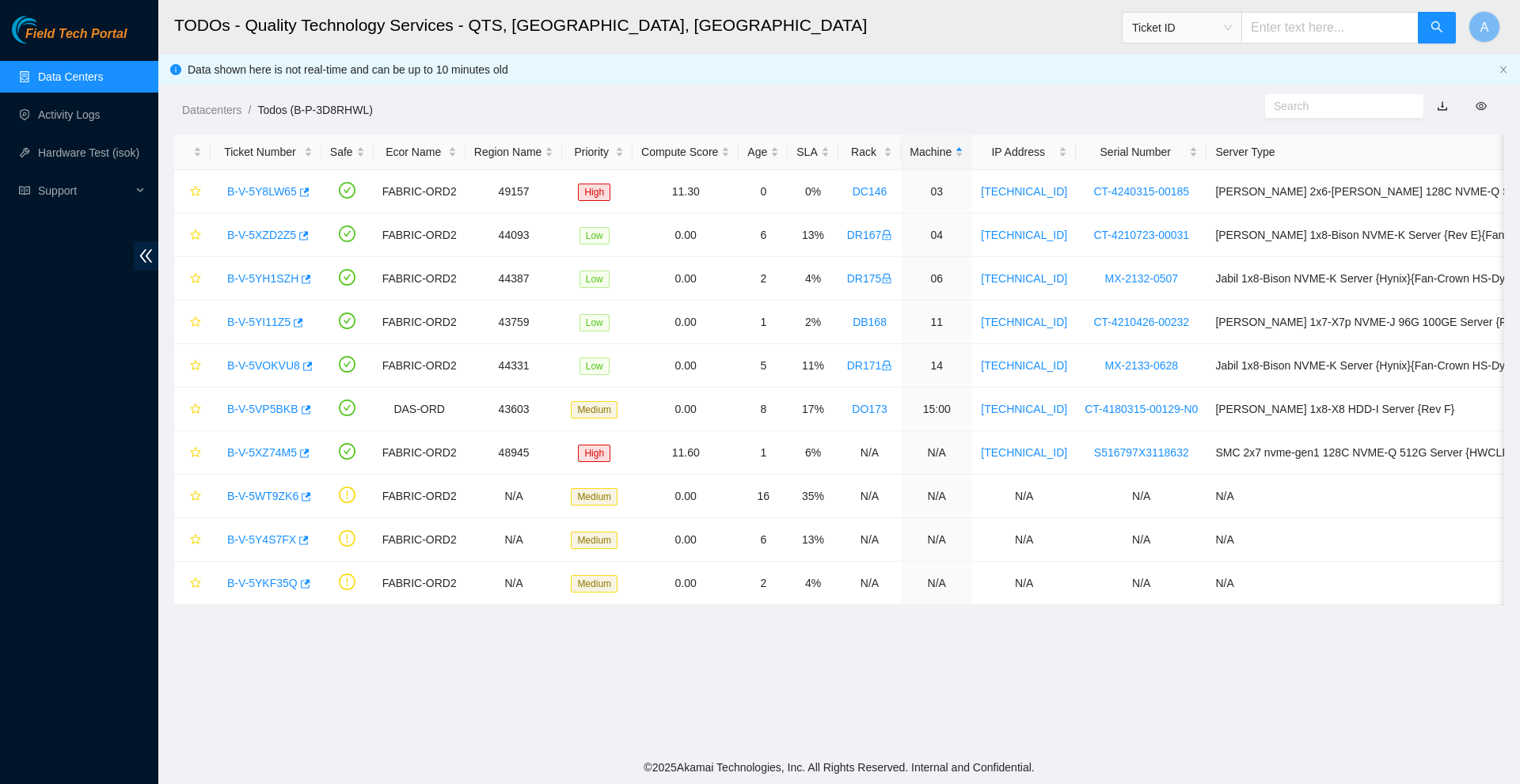
scroll to position [238, 0]
click at [263, 244] on div "B-V-5XZD2Z5" at bounding box center [265, 235] width 93 height 26
click at [263, 240] on link "B-V-5XZD2Z5" at bounding box center [261, 235] width 69 height 13
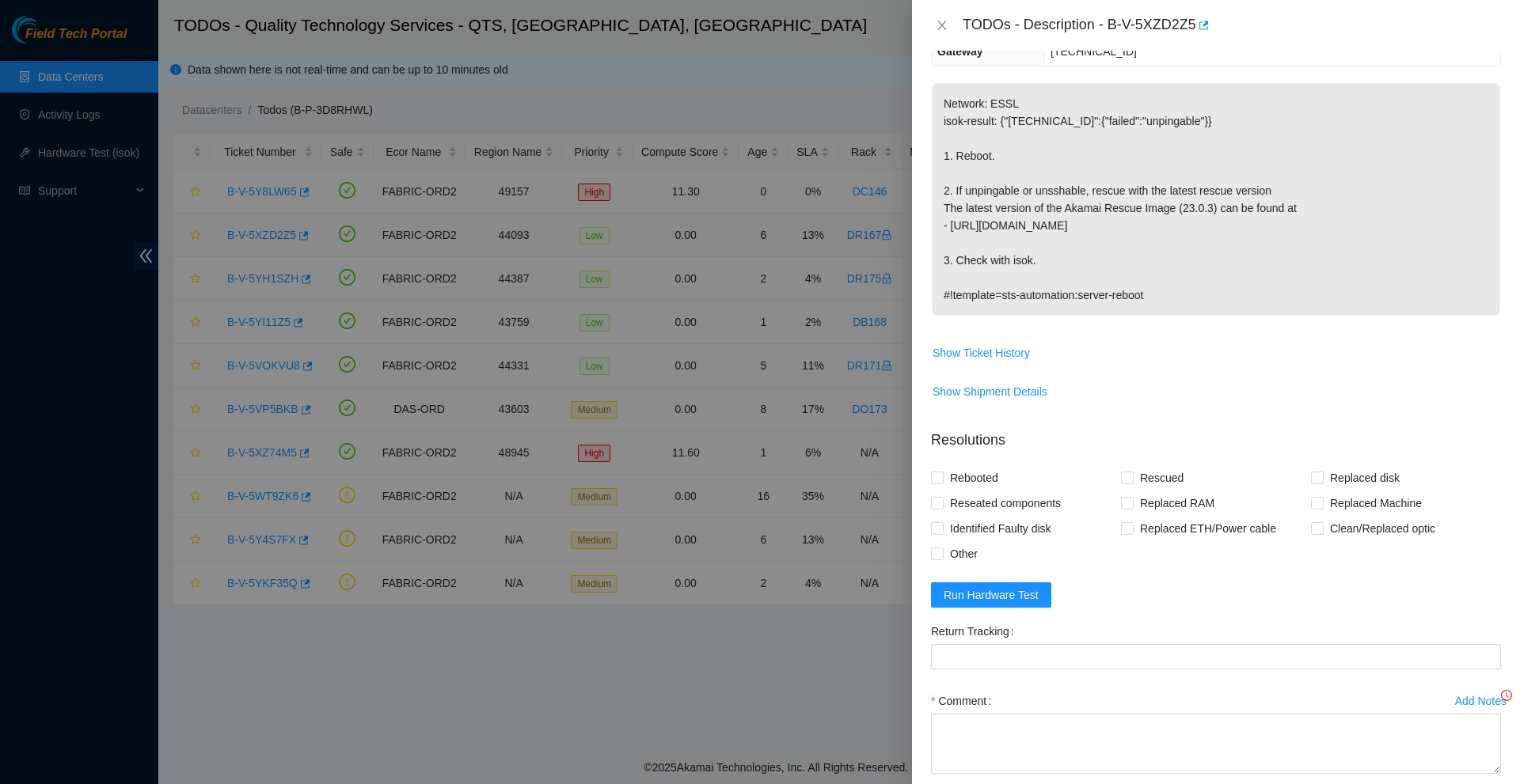
scroll to position [186, 0]
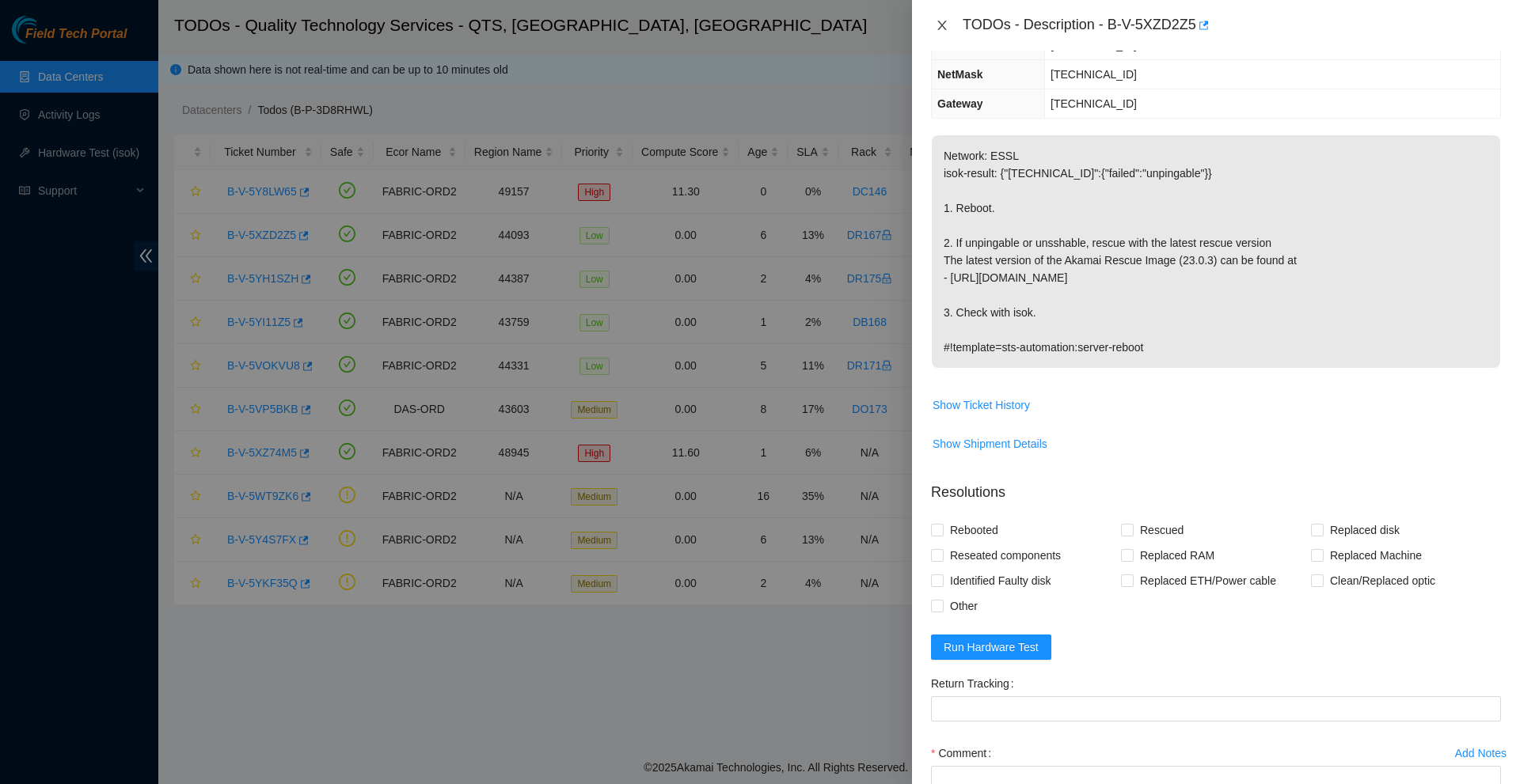
click at [942, 19] on icon "close" at bounding box center [942, 26] width 13 height 13
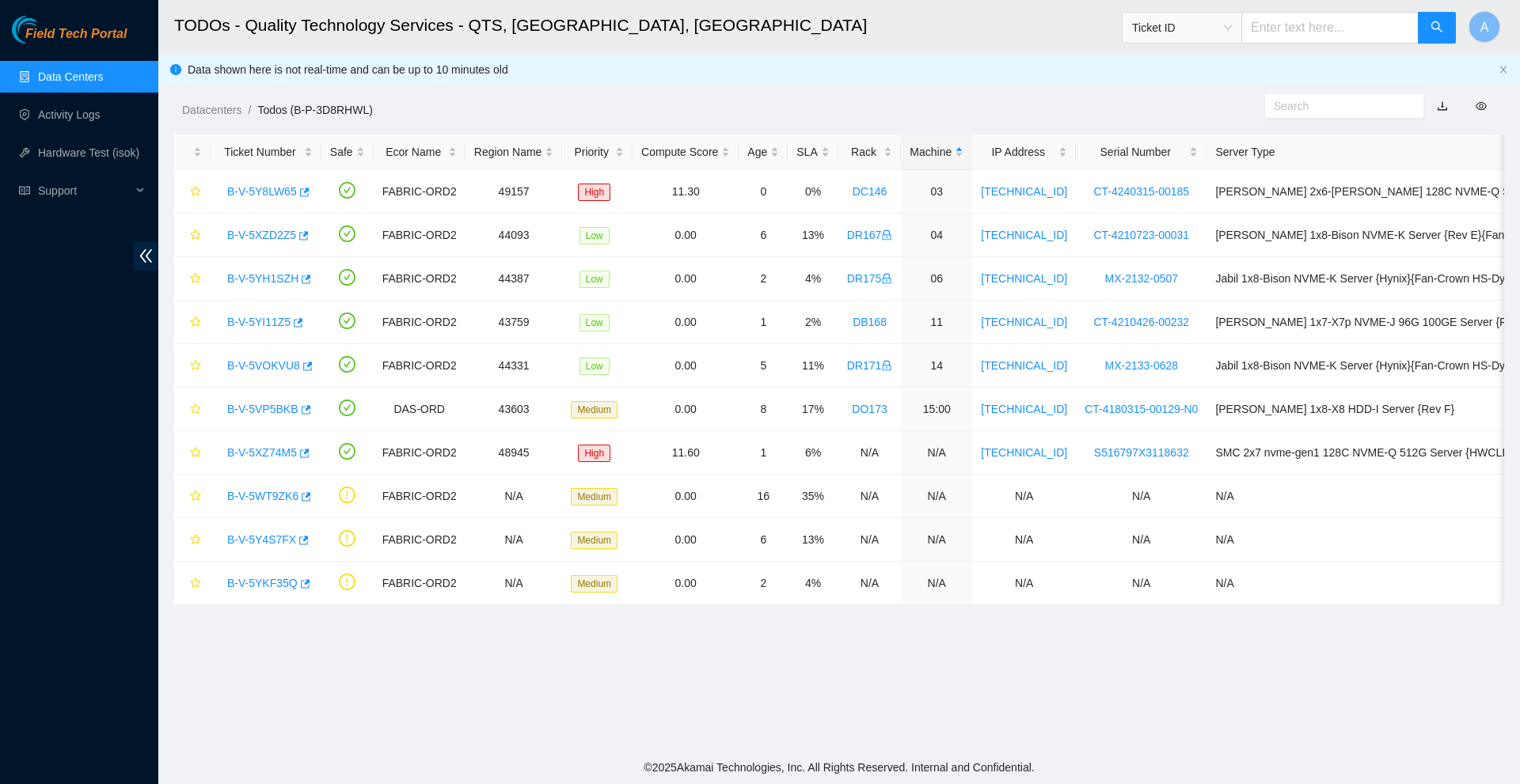
scroll to position [238, 0]
click at [257, 192] on link "B-V-5Y8LW65" at bounding box center [261, 192] width 70 height 13
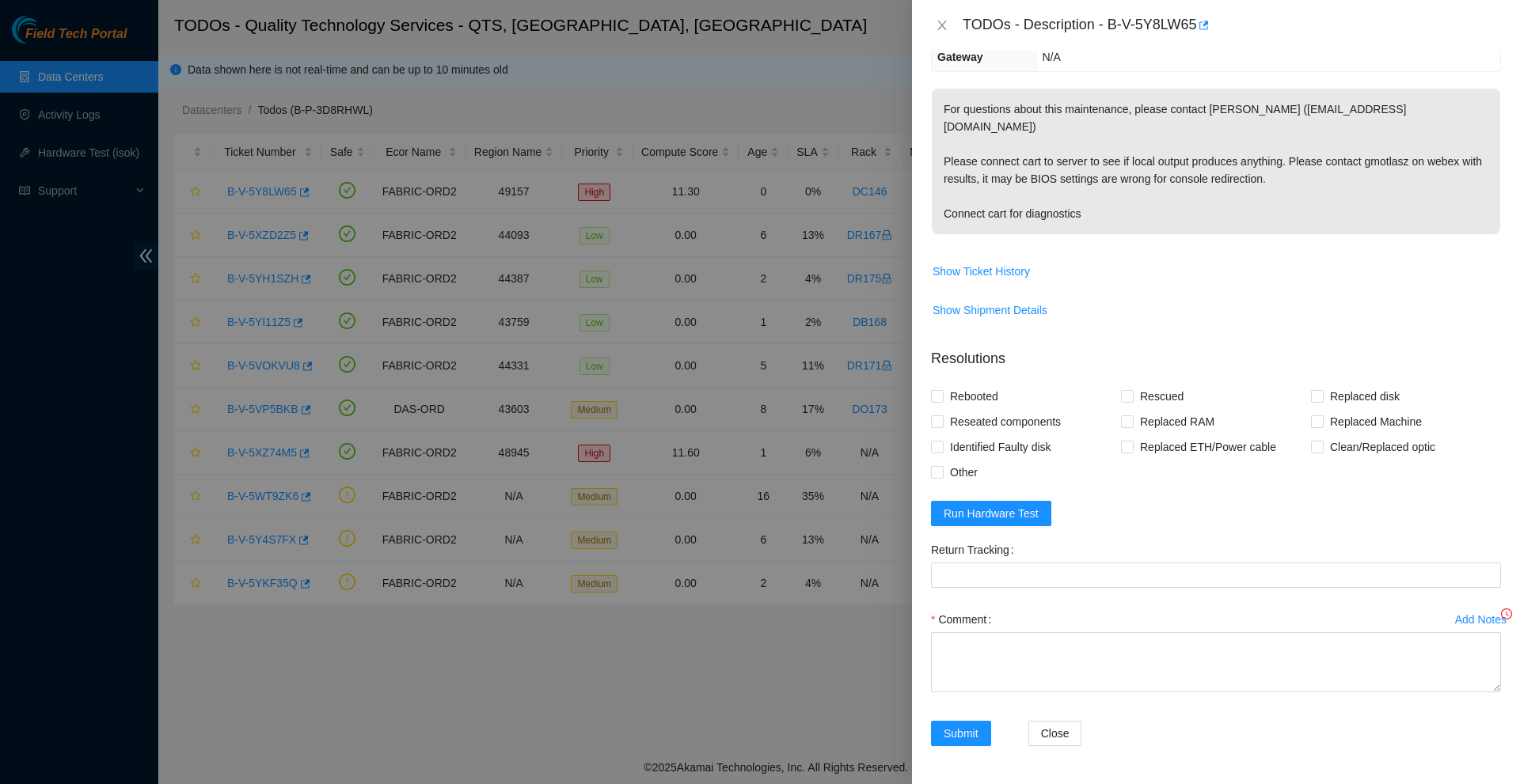
scroll to position [186, 0]
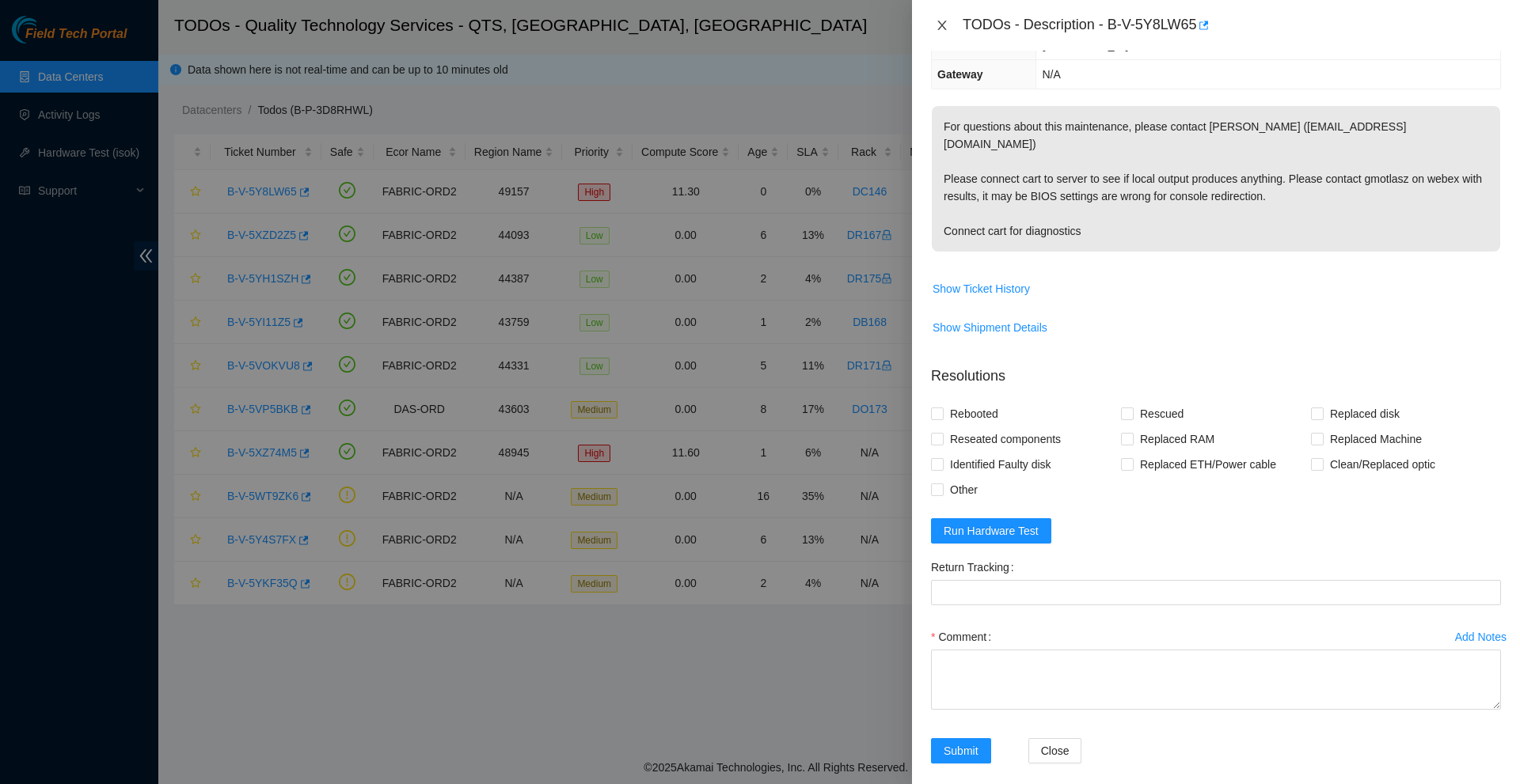
click at [941, 27] on icon "close" at bounding box center [941, 26] width 9 height 10
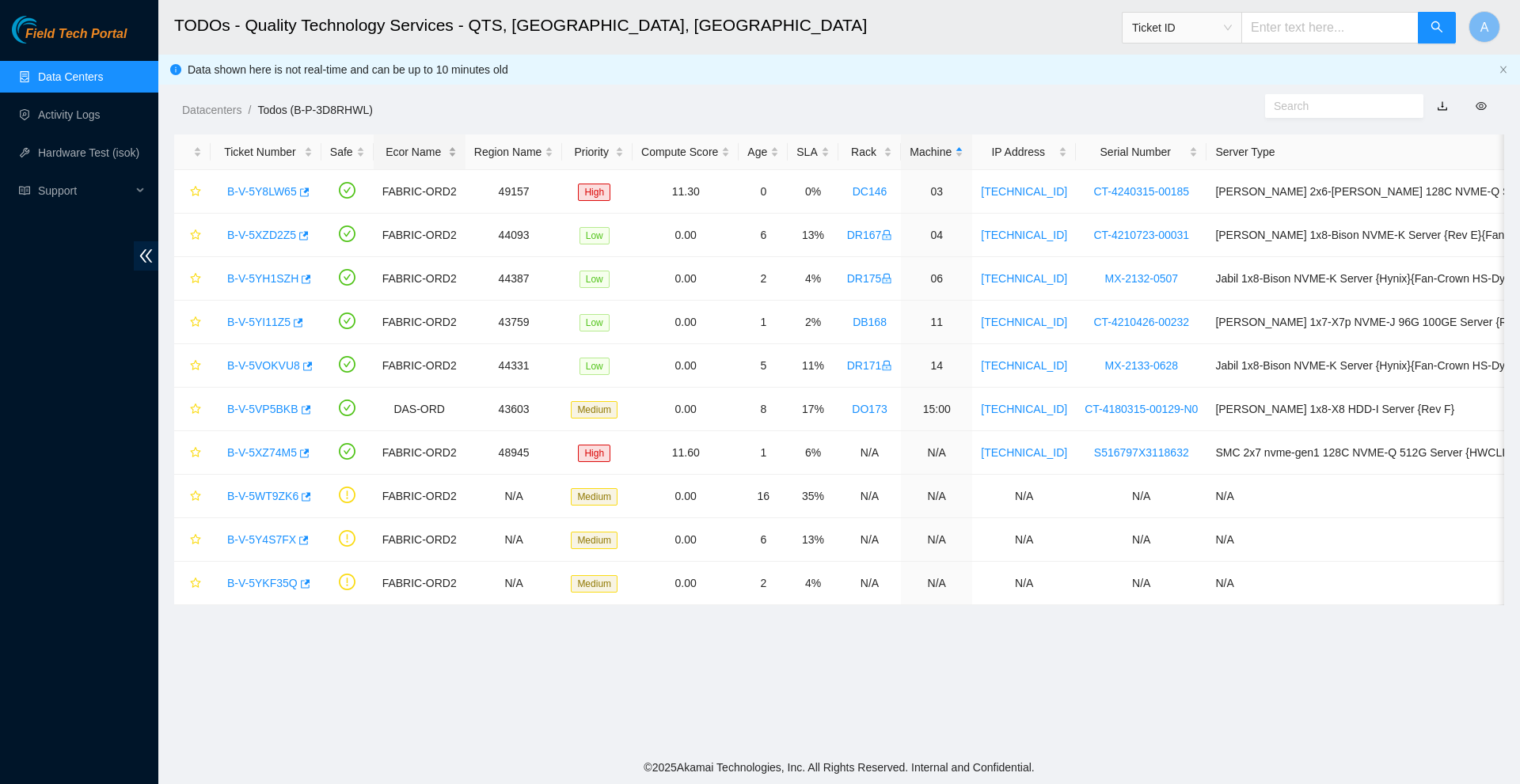
scroll to position [238, 0]
click at [254, 228] on link "B-V-5XZD2Z5" at bounding box center [261, 235] width 69 height 13
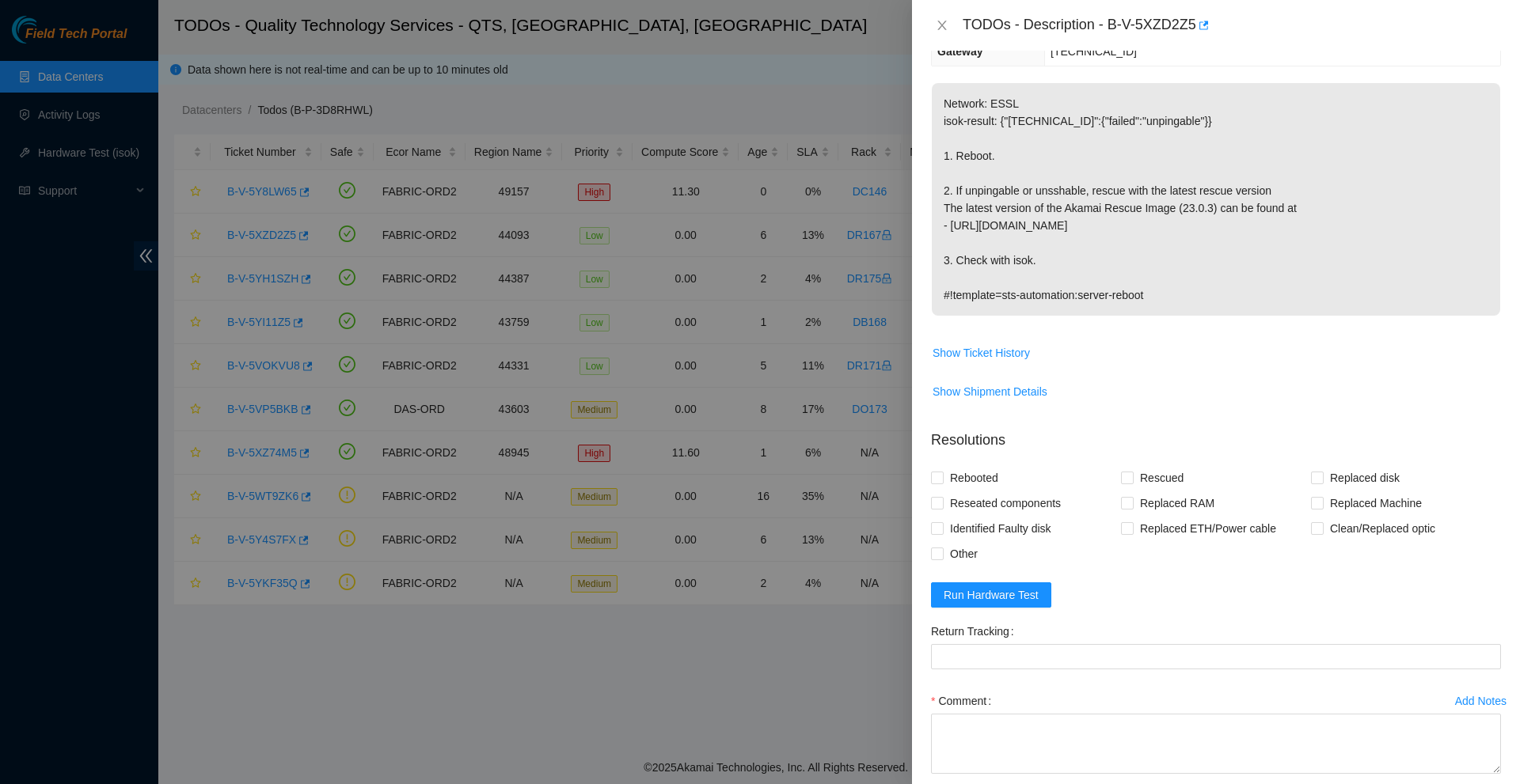
scroll to position [186, 0]
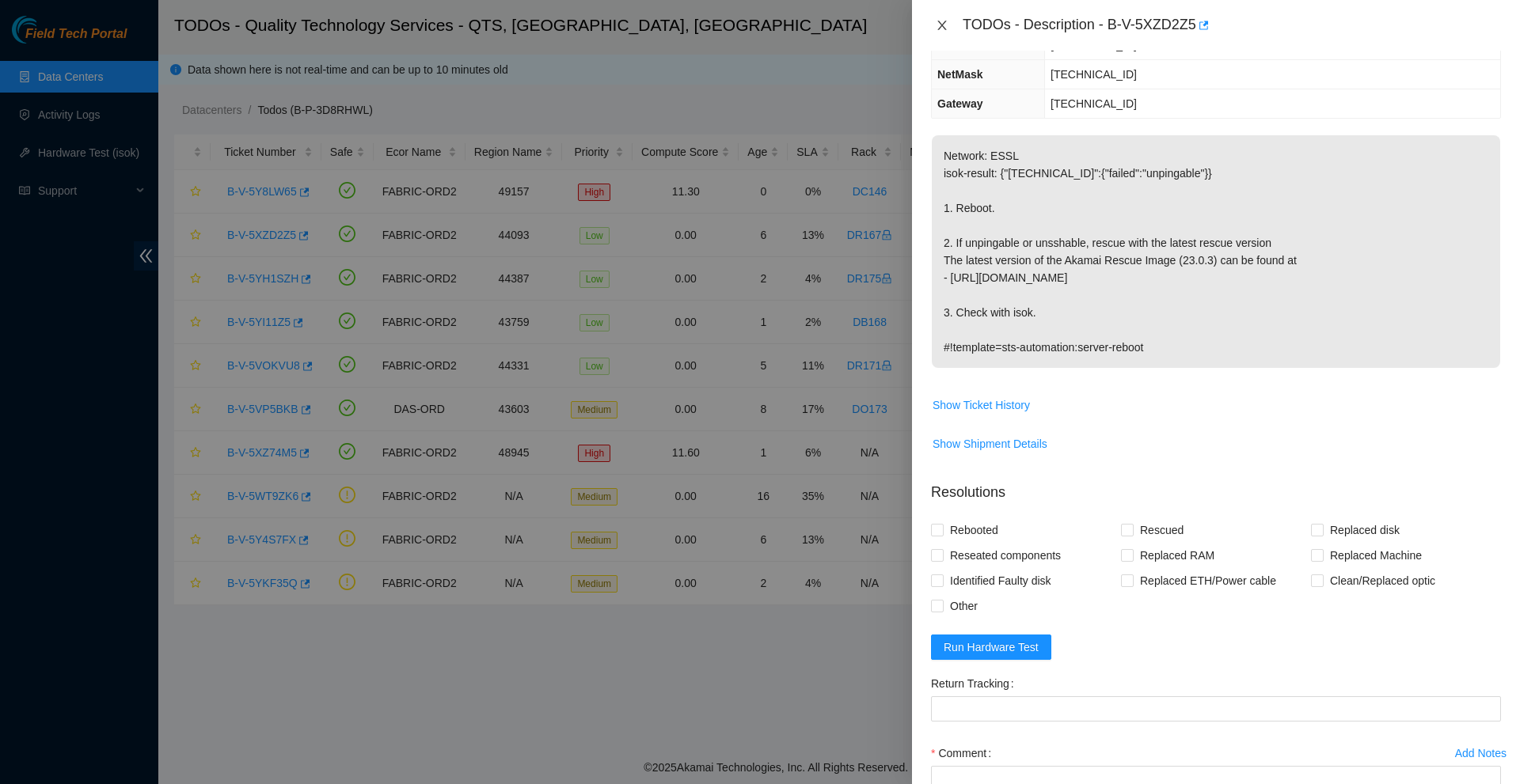
click at [936, 21] on icon "close" at bounding box center [942, 26] width 13 height 13
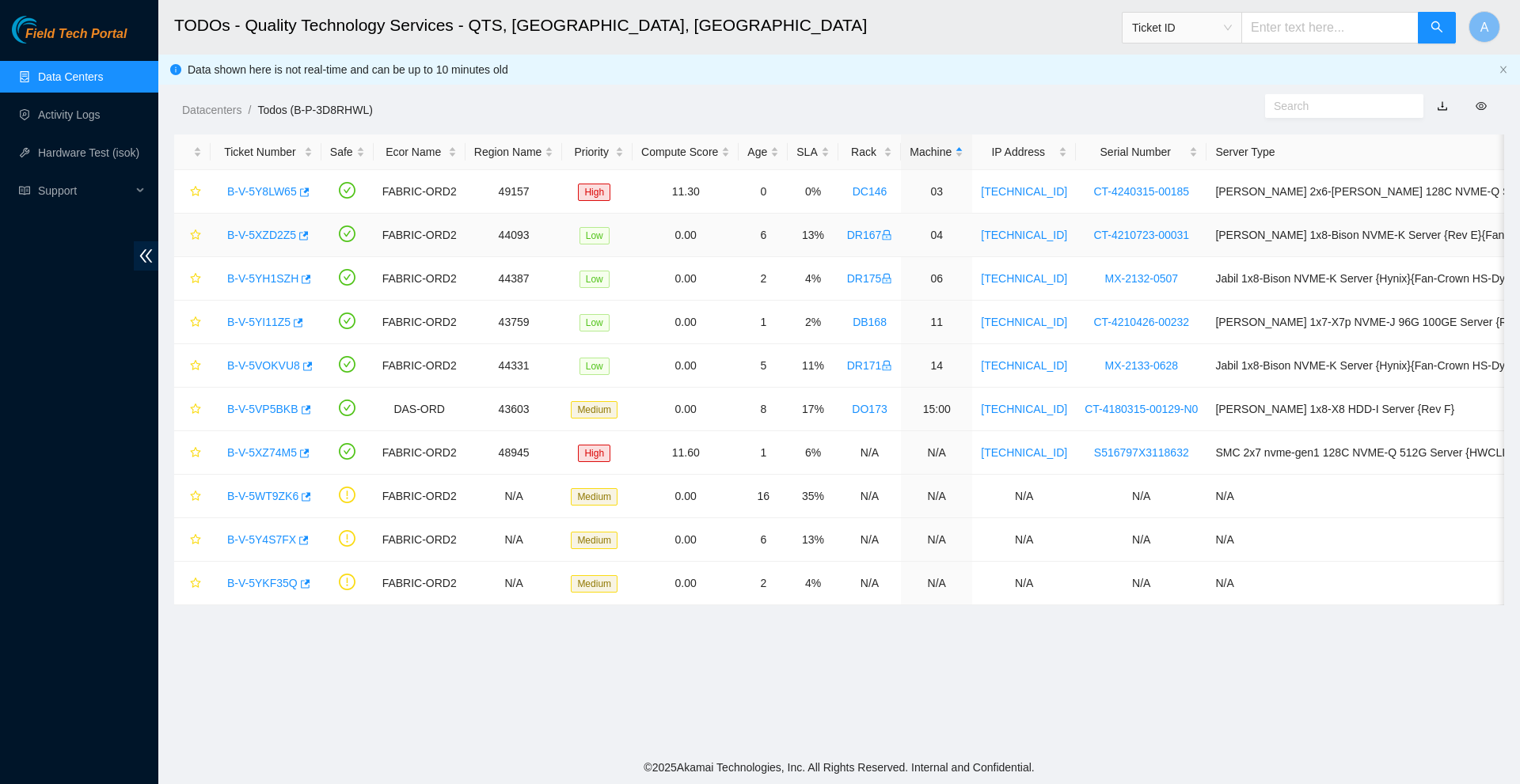
scroll to position [238, 0]
click at [283, 285] on div "B-V-5YH1SZH" at bounding box center [265, 279] width 93 height 26
click at [282, 283] on link "B-V-5YH1SZH" at bounding box center [262, 278] width 71 height 13
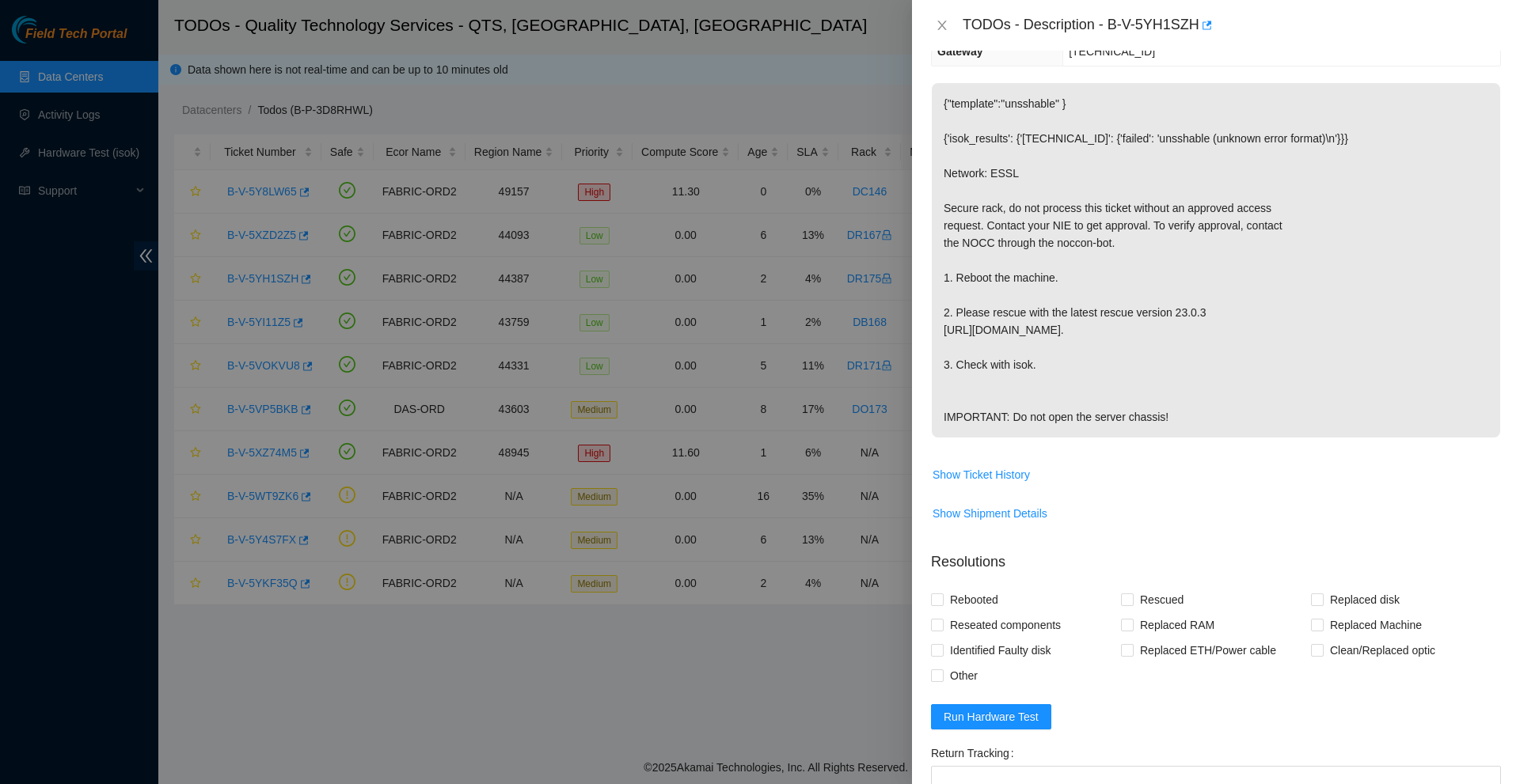
scroll to position [186, 0]
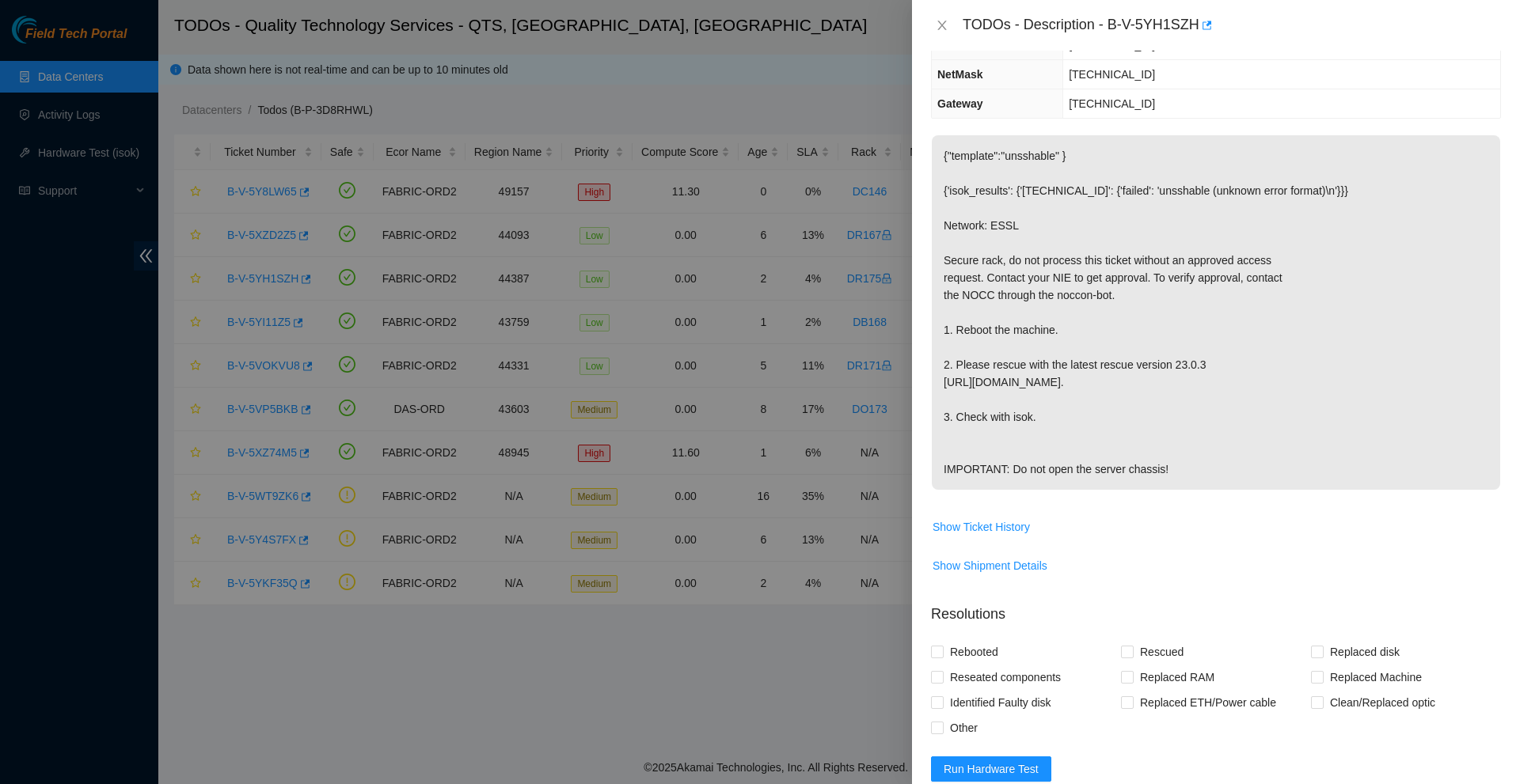
click at [946, 14] on div "TODOs - Description - B-V-5YH1SZH" at bounding box center [1216, 26] width 570 height 26
drag, startPoint x: 945, startPoint y: 22, endPoint x: 936, endPoint y: 28, distance: 10.8
click at [945, 22] on icon "close" at bounding box center [941, 26] width 9 height 10
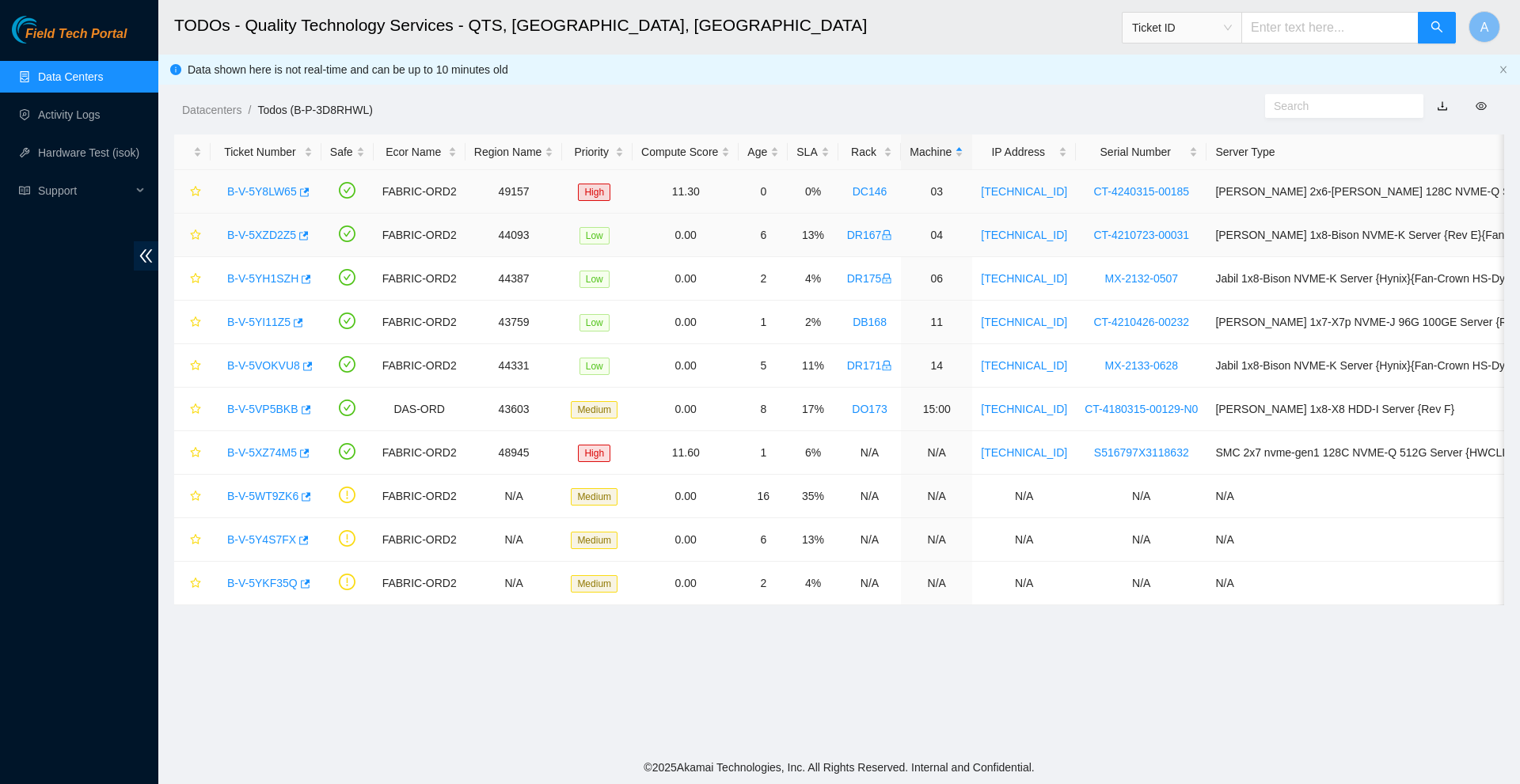
scroll to position [238, 0]
click at [261, 325] on link "B-V-5YI11Z5" at bounding box center [258, 322] width 63 height 13
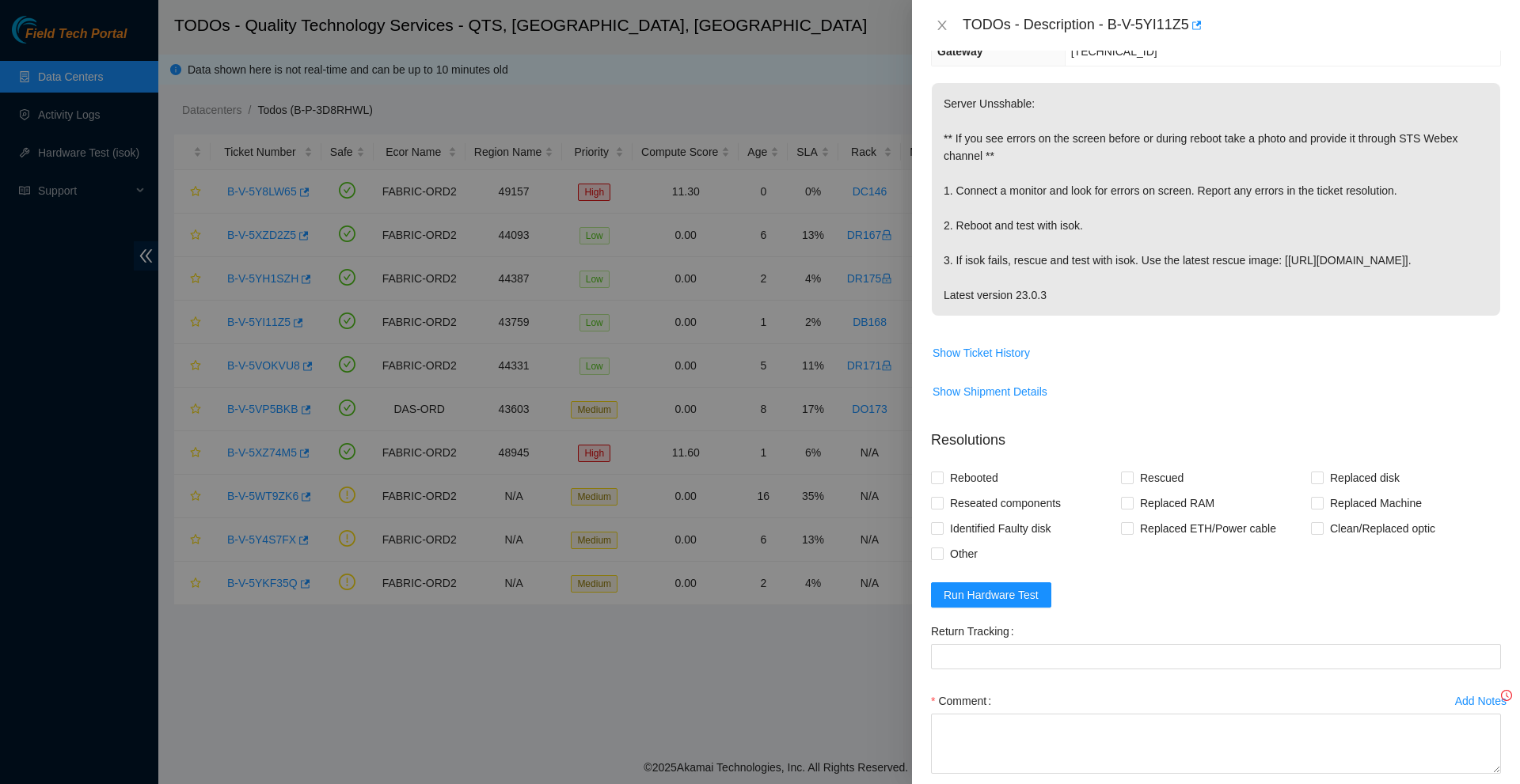
scroll to position [186, 0]
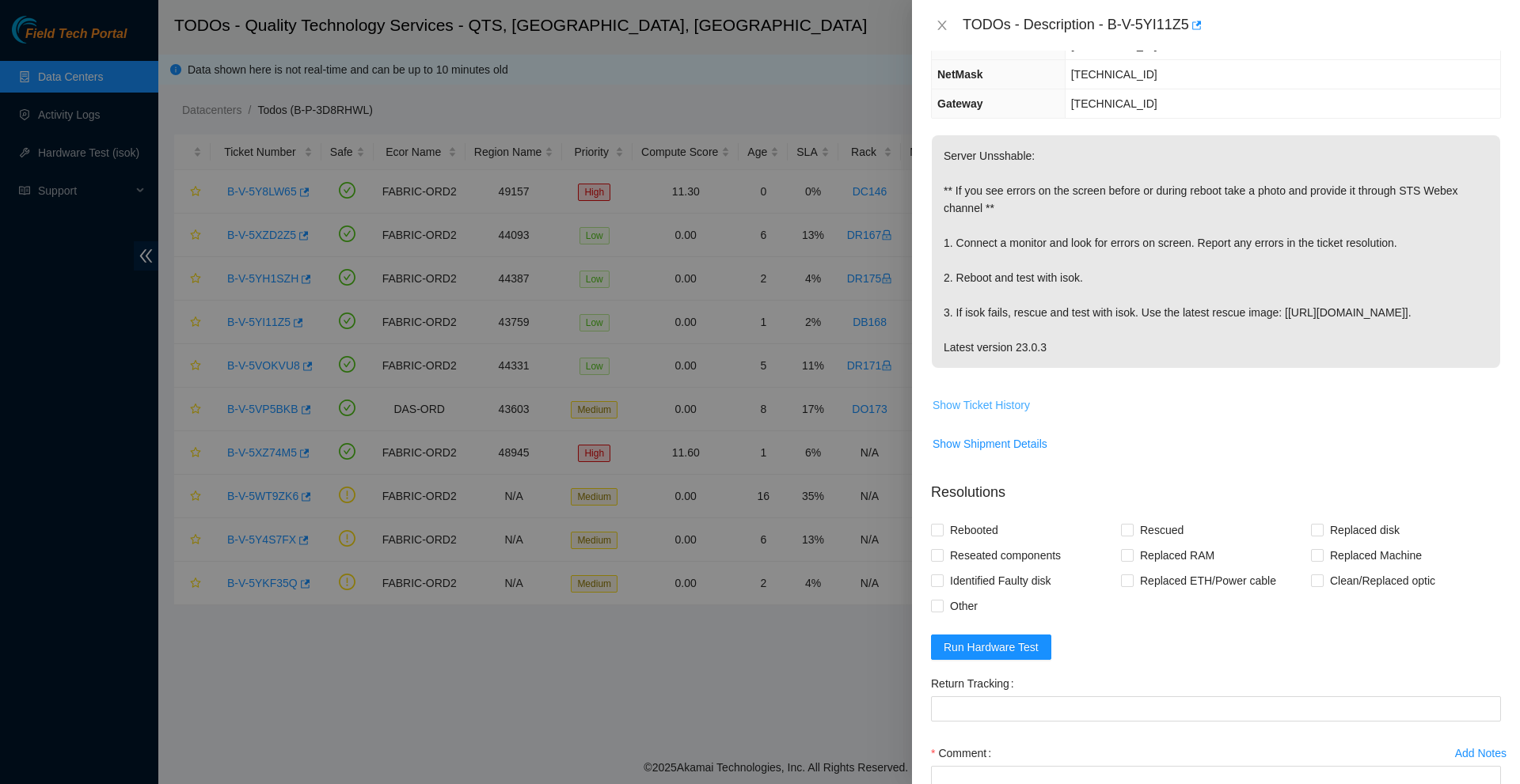
click at [991, 414] on span "Show Ticket History" at bounding box center [981, 405] width 97 height 18
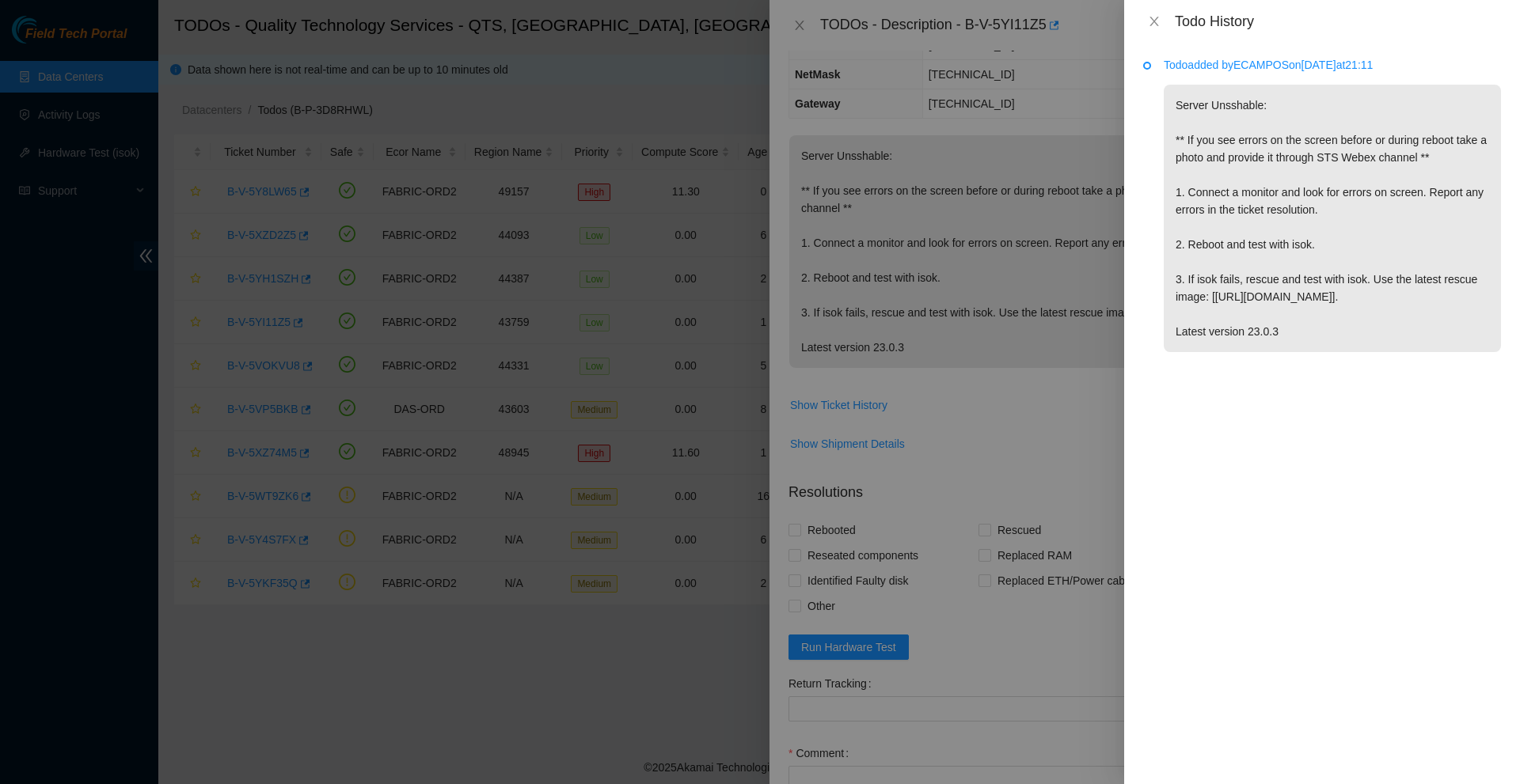
click at [667, 433] on div at bounding box center [760, 392] width 1520 height 784
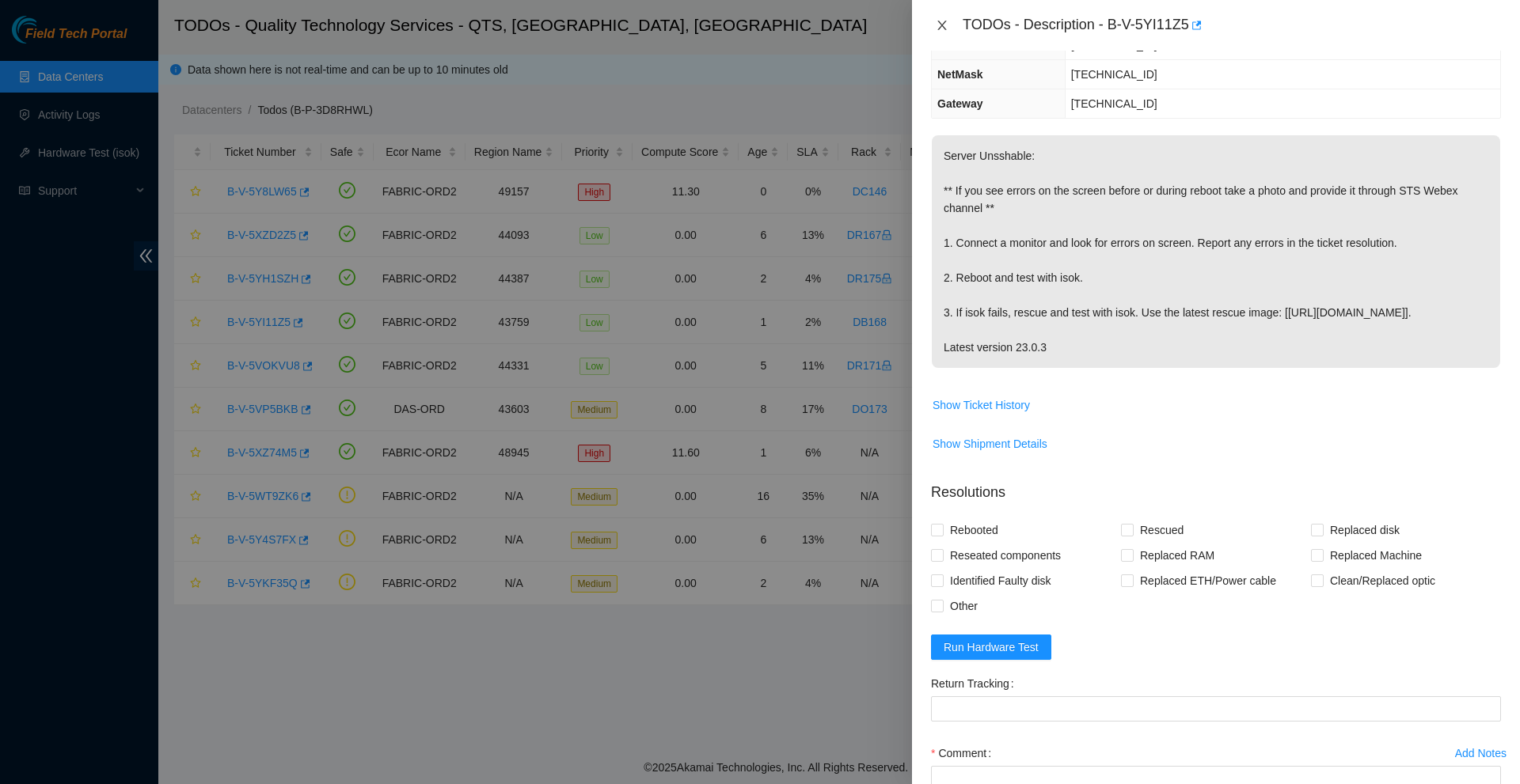
click at [935, 19] on button "Close" at bounding box center [942, 26] width 22 height 15
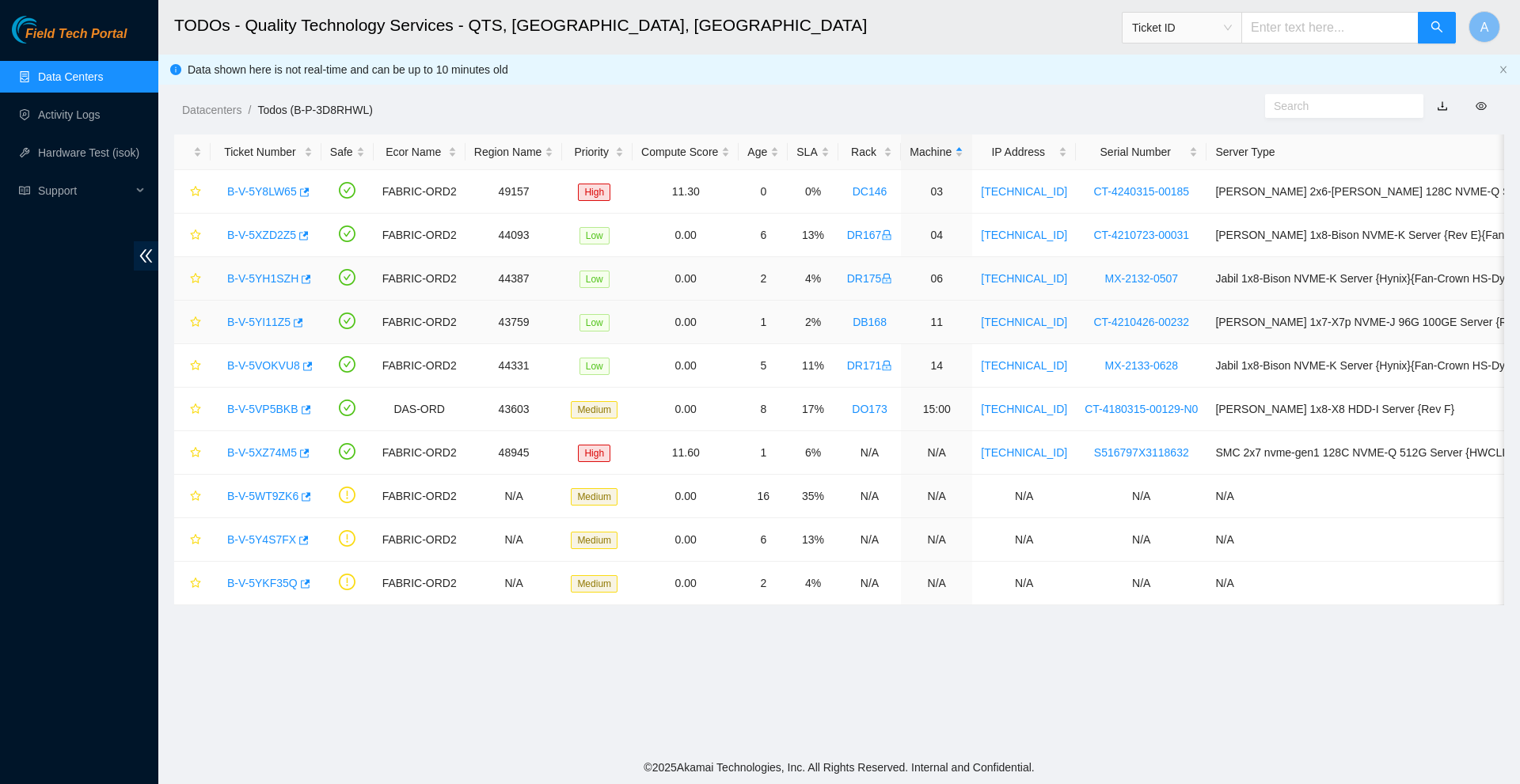
scroll to position [238, 0]
click at [271, 448] on link "B-V-5XZ74M5" at bounding box center [261, 453] width 70 height 13
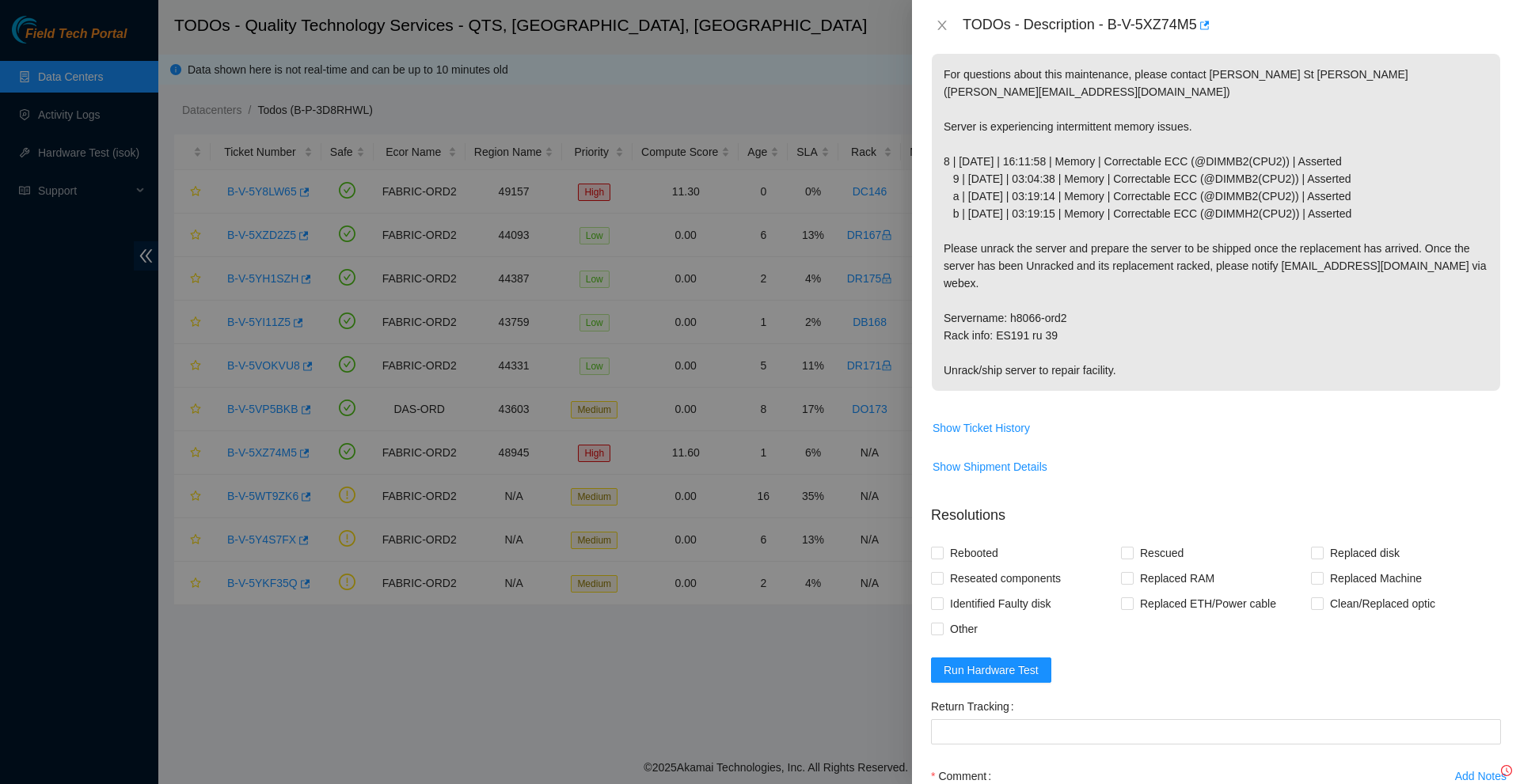
scroll to position [186, 0]
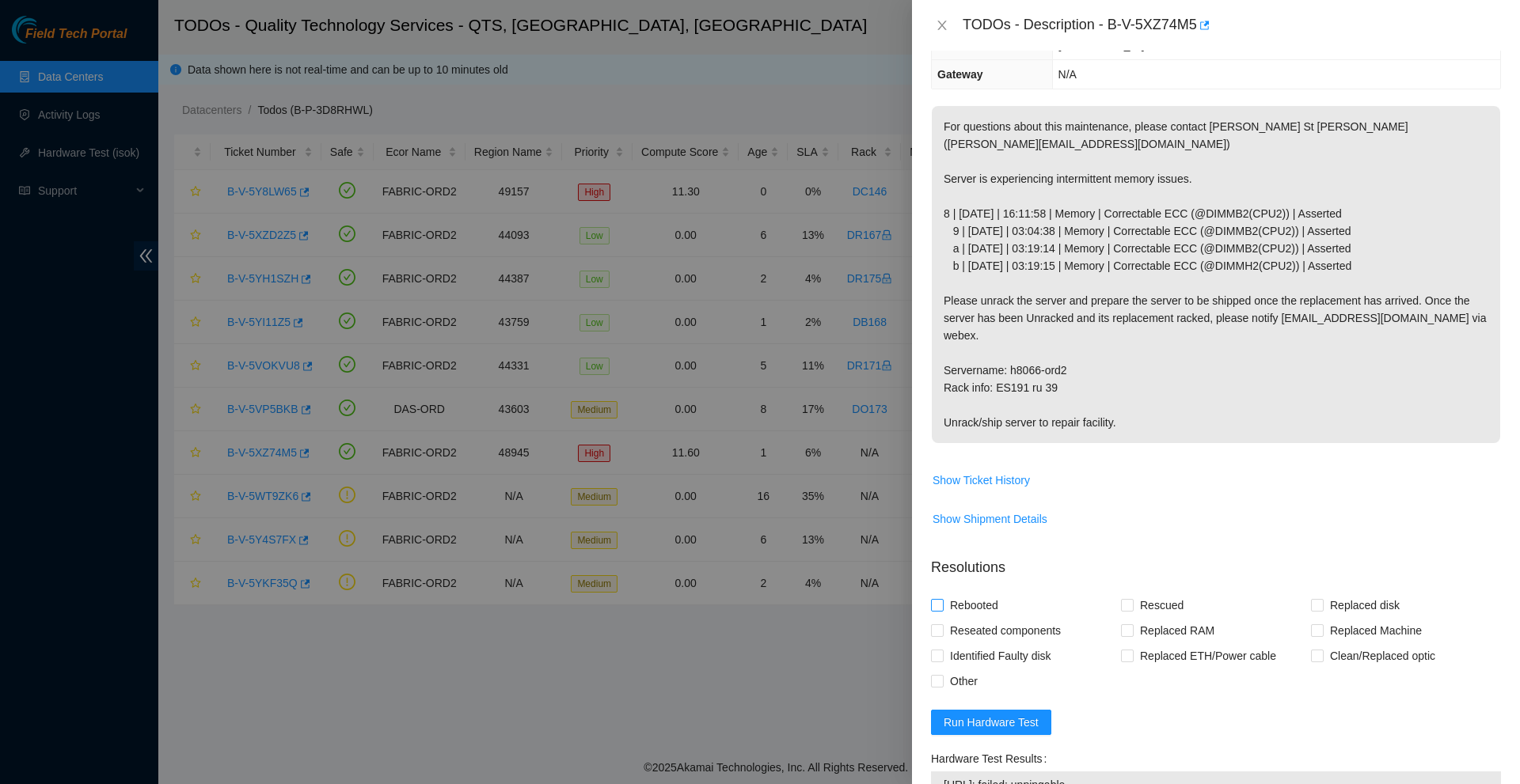
click at [943, 592] on span "Rebooted" at bounding box center [974, 605] width 61 height 26
click at [942, 599] on input "Rebooted" at bounding box center [937, 604] width 11 height 11
click at [936, 599] on input "Rebooted" at bounding box center [937, 604] width 11 height 11
checkbox input "false"
click at [1315, 624] on span at bounding box center [1317, 631] width 13 height 13
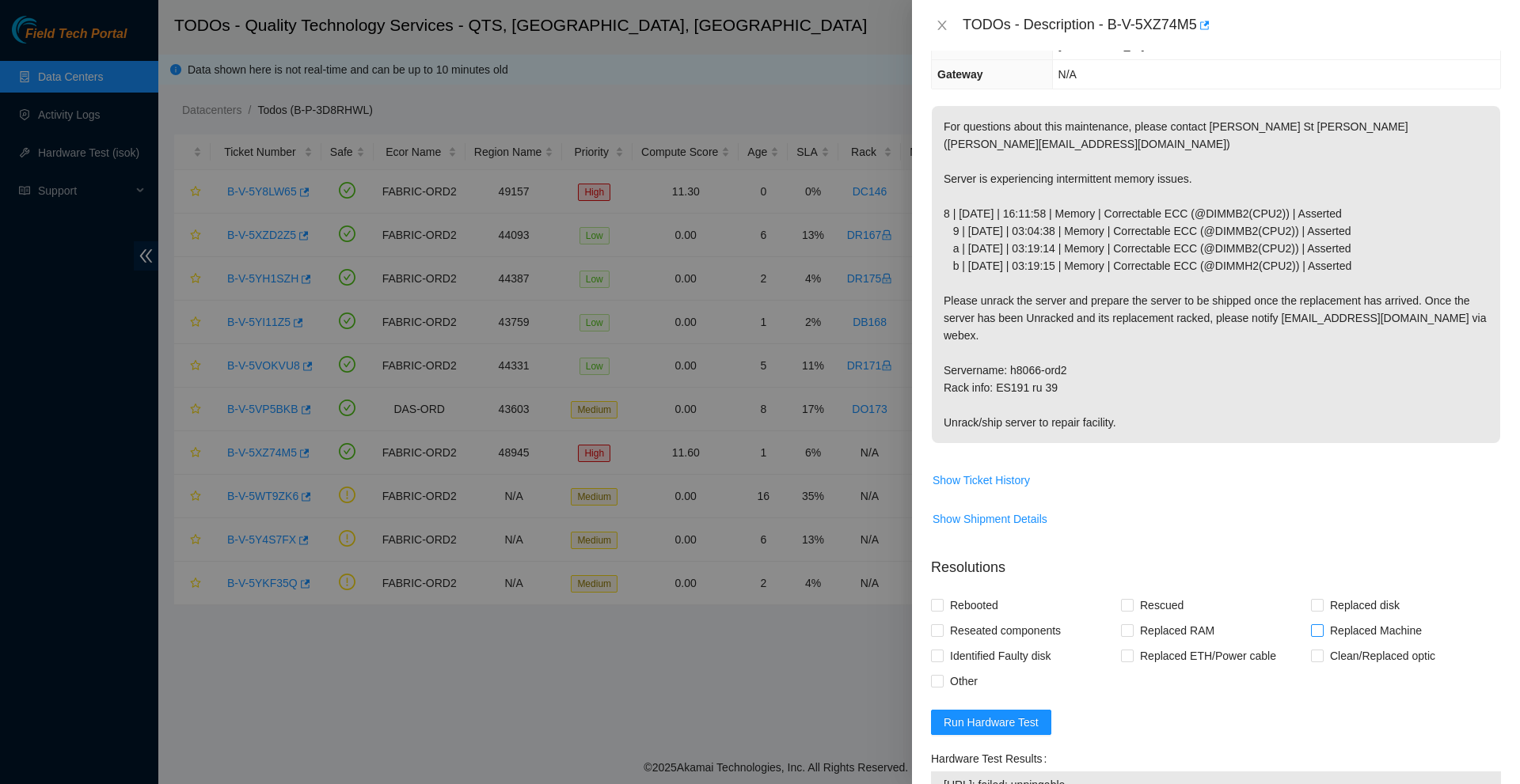
click at [1315, 624] on input "Replaced Machine" at bounding box center [1316, 630] width 11 height 11
checkbox input "true"
click at [951, 592] on span "Rebooted" at bounding box center [974, 605] width 61 height 26
click at [942, 599] on input "Rebooted" at bounding box center [937, 604] width 11 height 11
checkbox input "true"
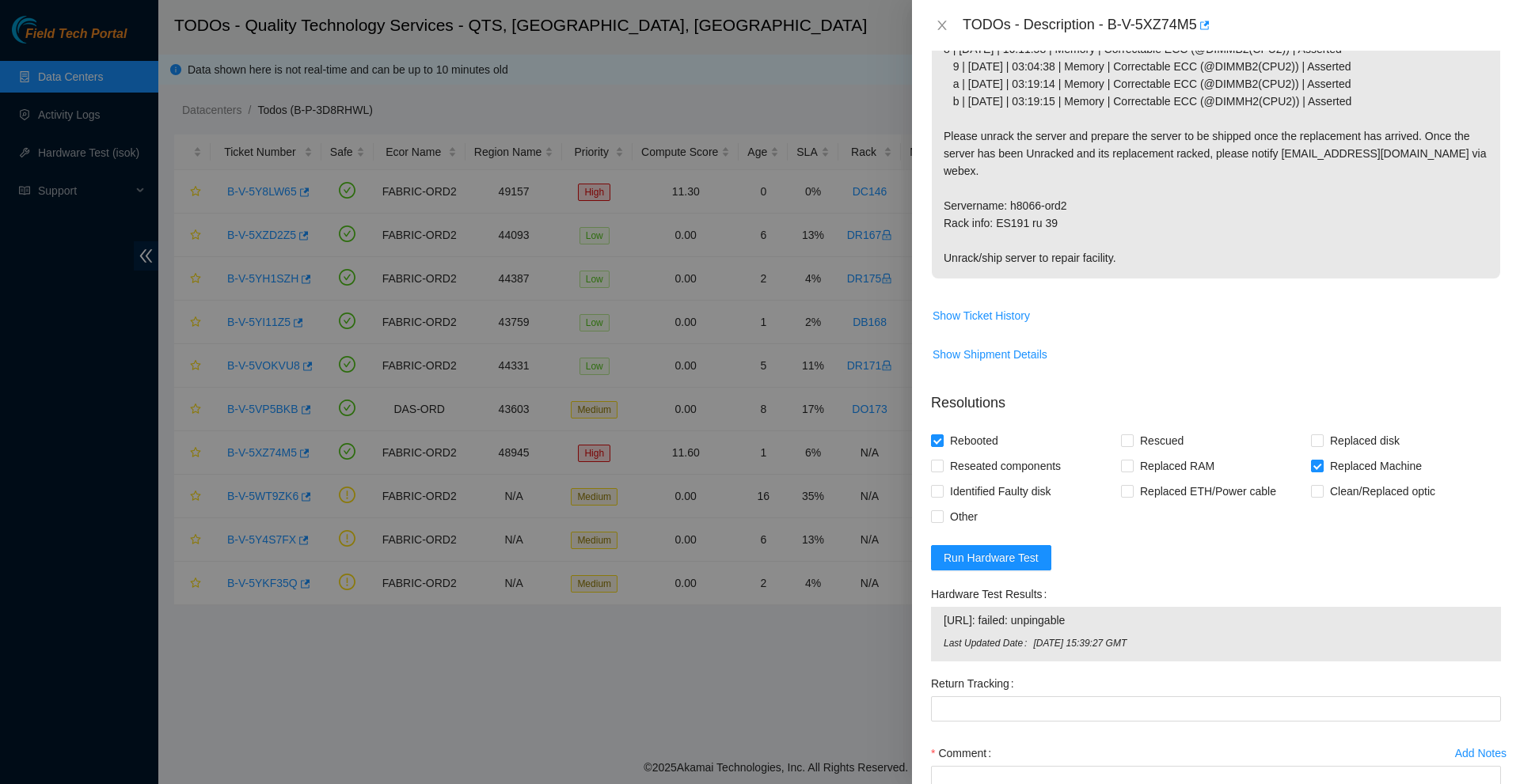
scroll to position [442, 0]
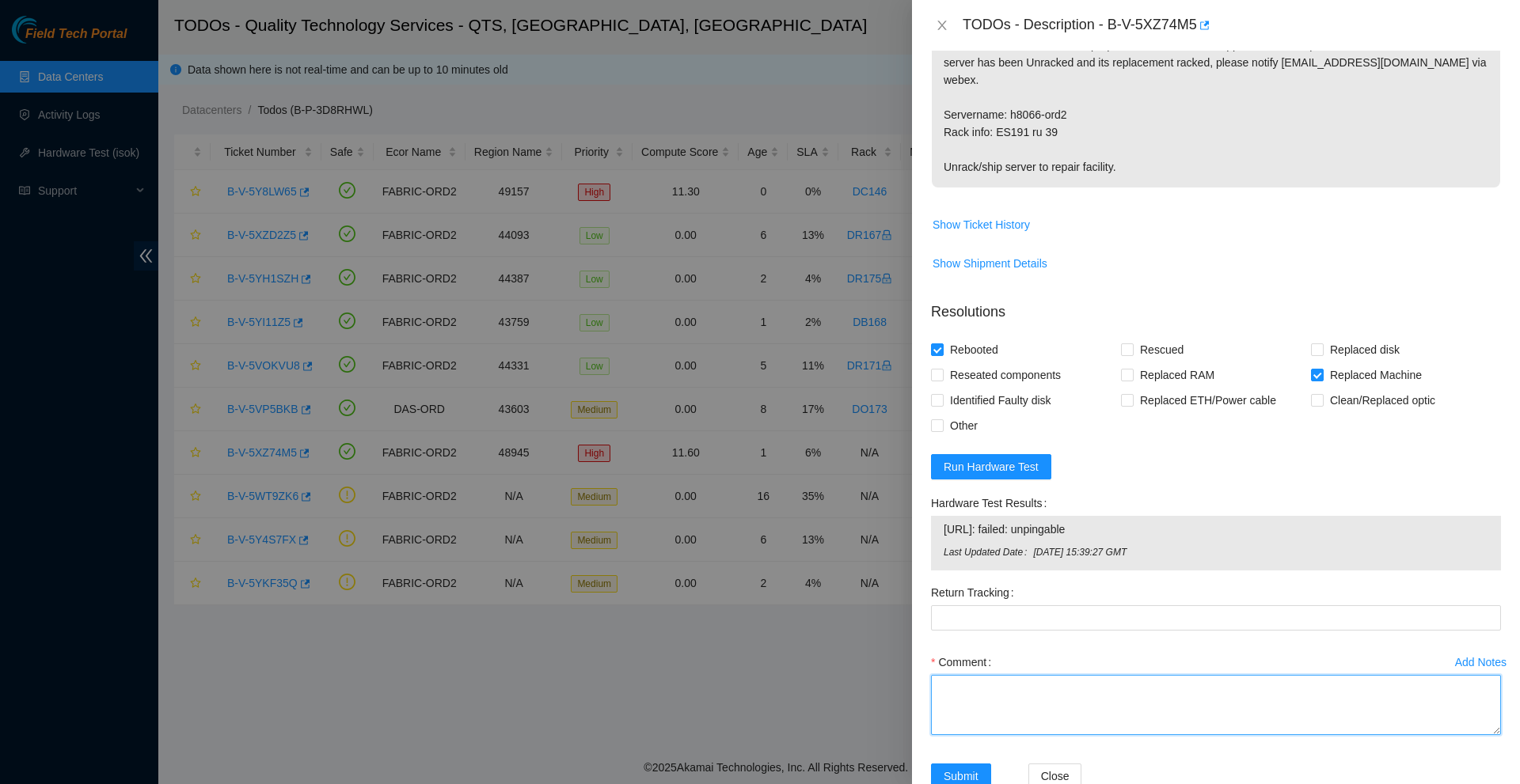
click at [990, 675] on textarea "Comment" at bounding box center [1216, 705] width 570 height 60
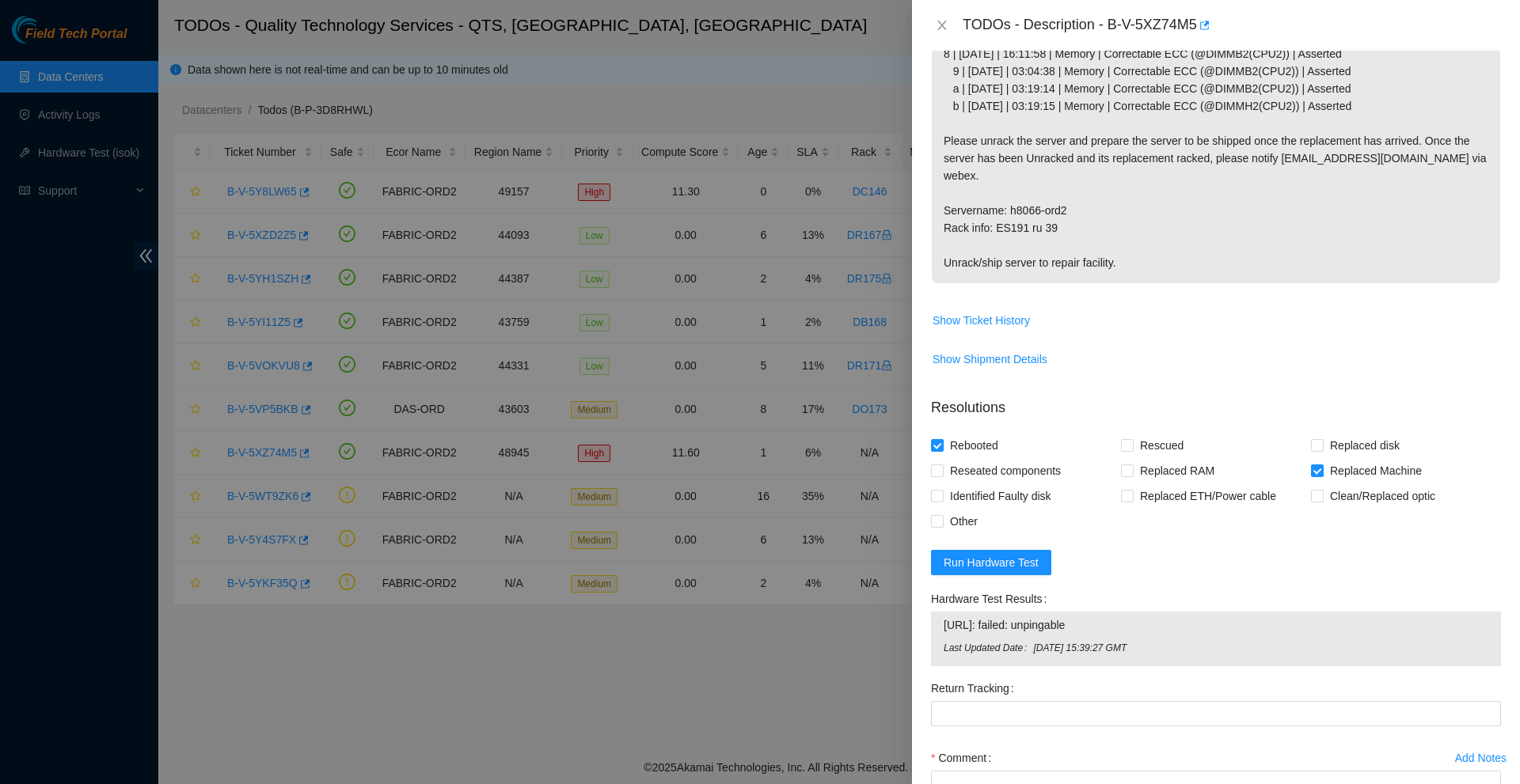
scroll to position [450, 0]
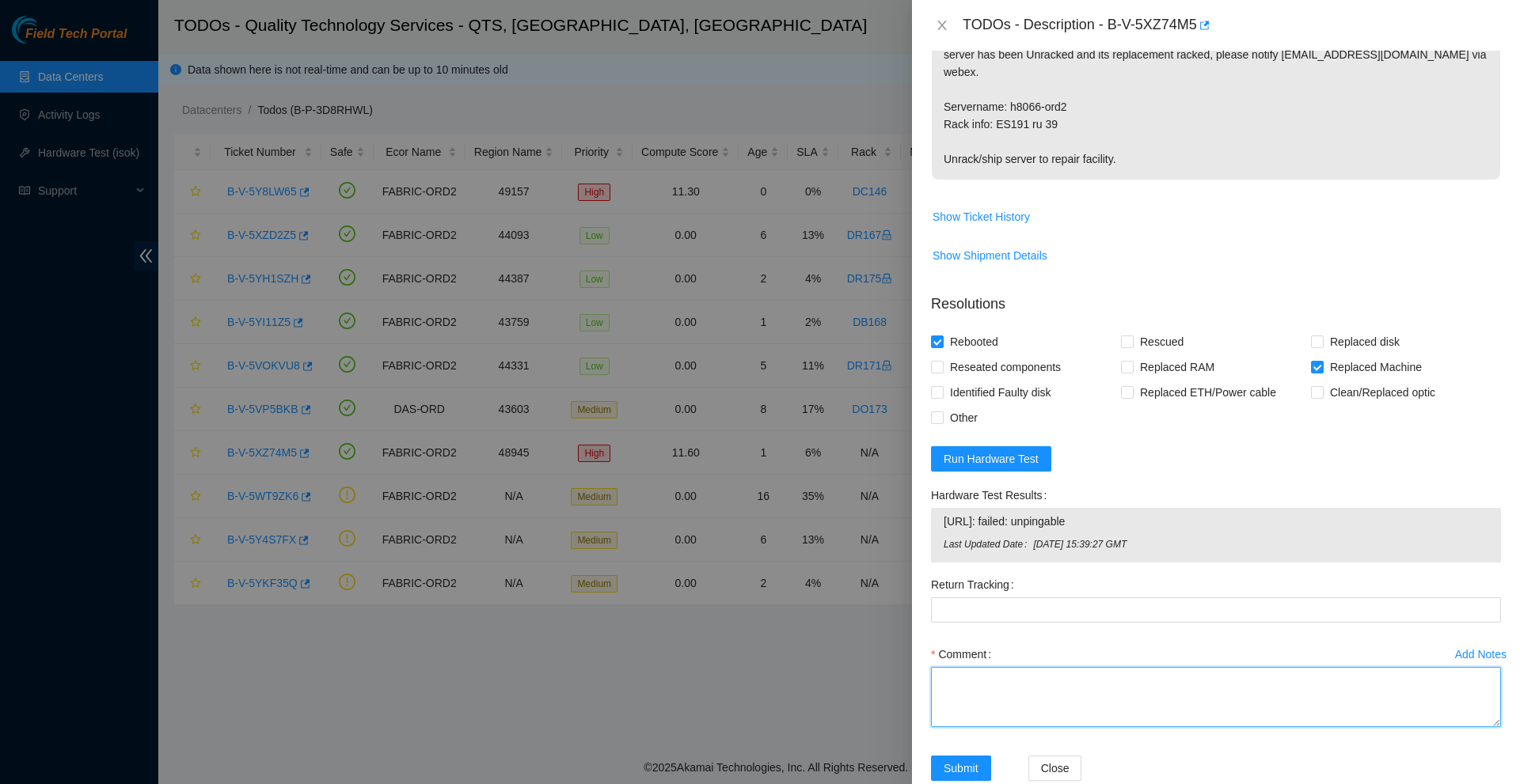
click at [974, 667] on textarea "Comment" at bounding box center [1216, 697] width 570 height 60
type textarea "Server has been replaced and confirmed by [PERSON_NAME]. There was no return la…"
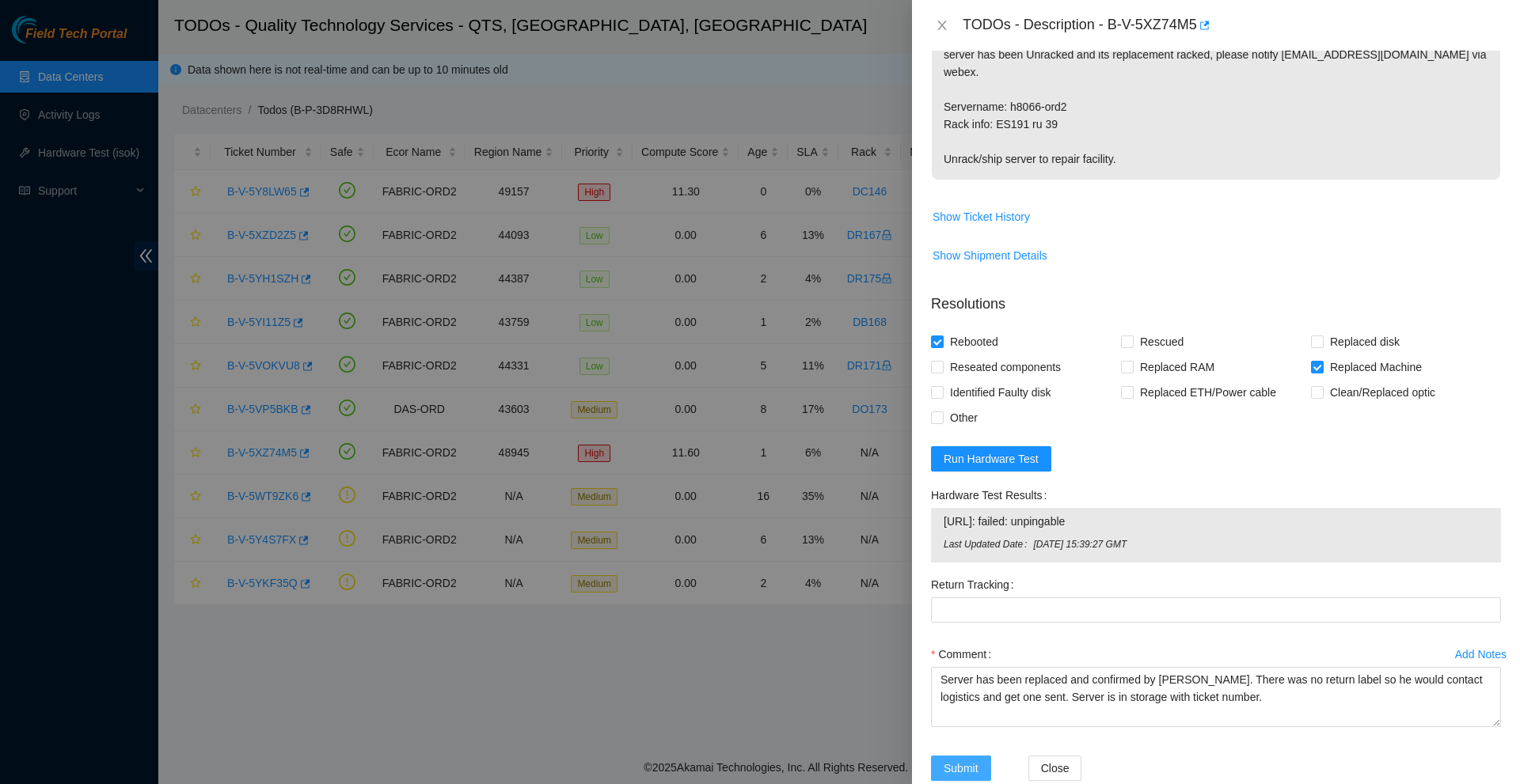
click at [960, 755] on button "Submit" at bounding box center [961, 768] width 60 height 26
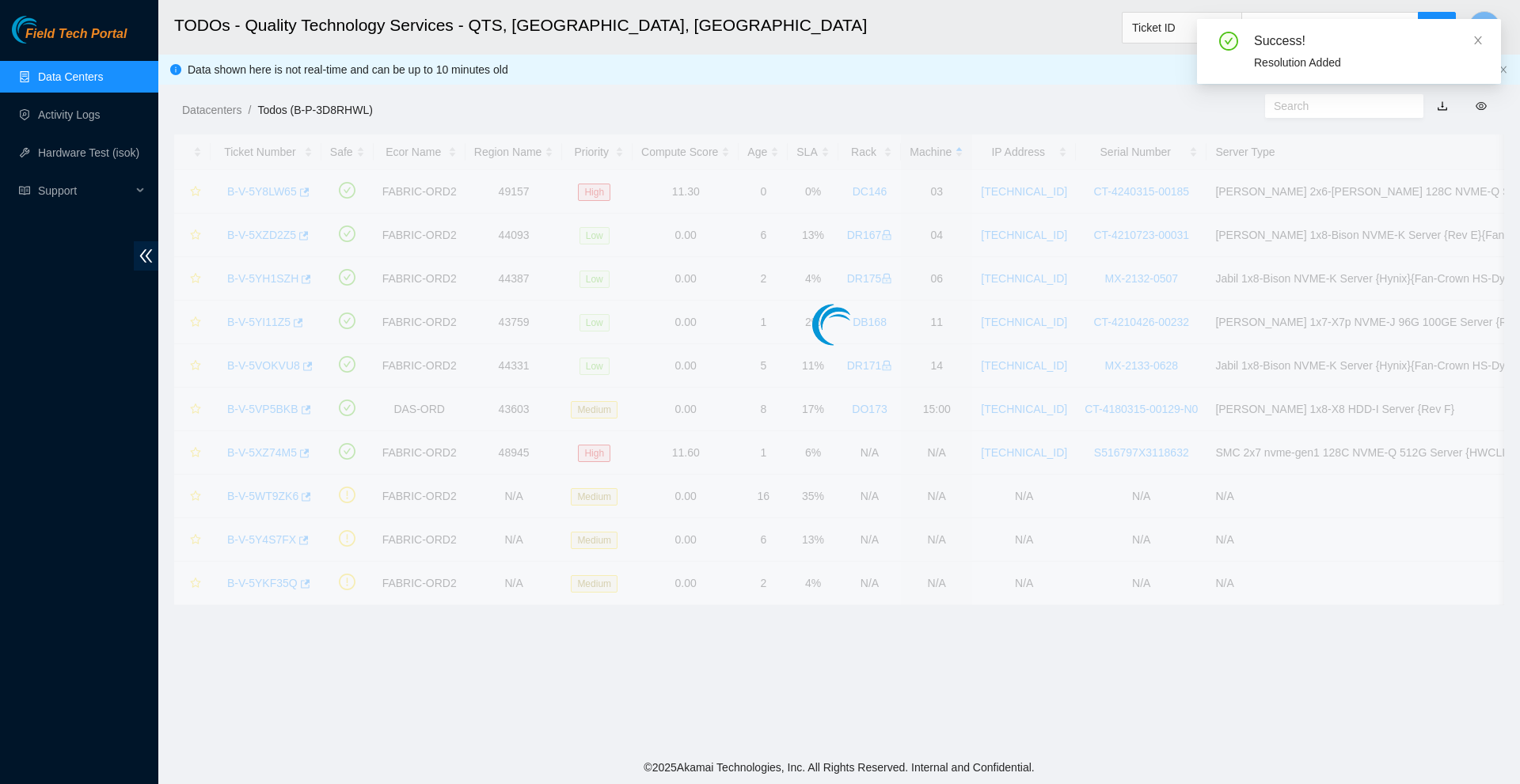
scroll to position [261, 0]
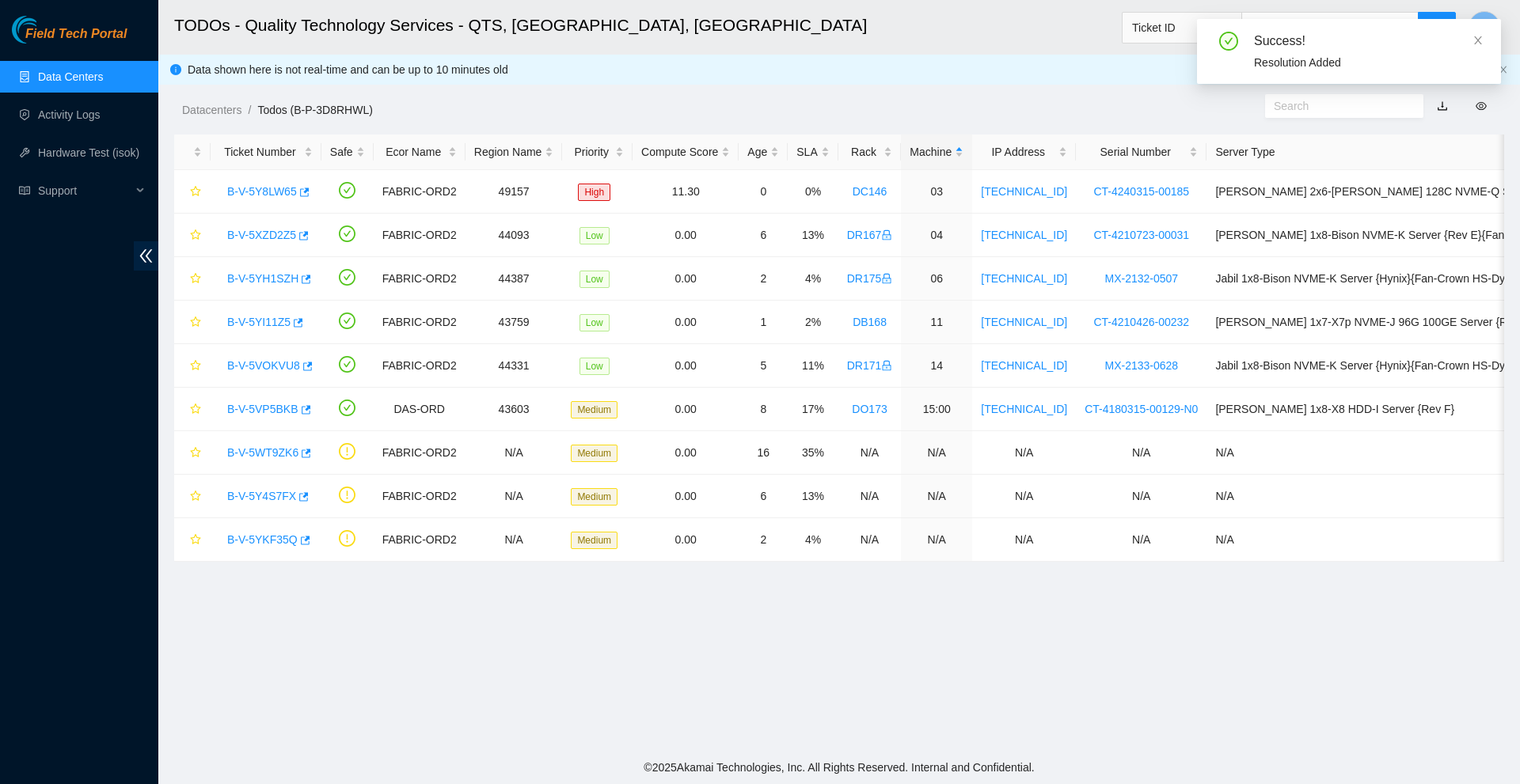
click at [76, 77] on link "Data Centers" at bounding box center [70, 77] width 65 height 13
